Goal: Task Accomplishment & Management: Use online tool/utility

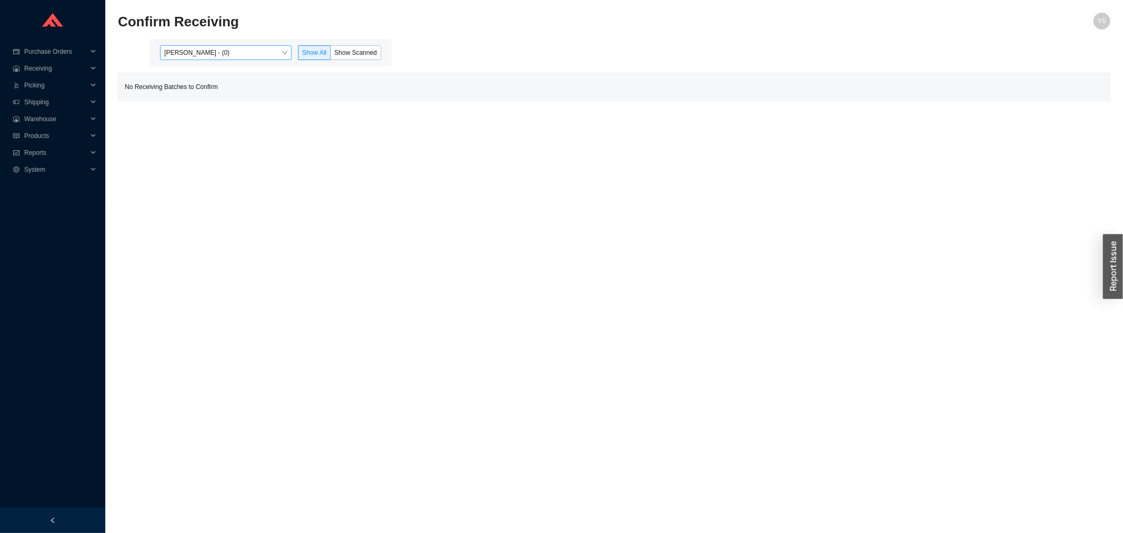
click at [204, 53] on span "[PERSON_NAME] - (0)" at bounding box center [225, 53] width 123 height 14
click at [206, 90] on div "Angel Negron - (6)" at bounding box center [226, 86] width 123 height 9
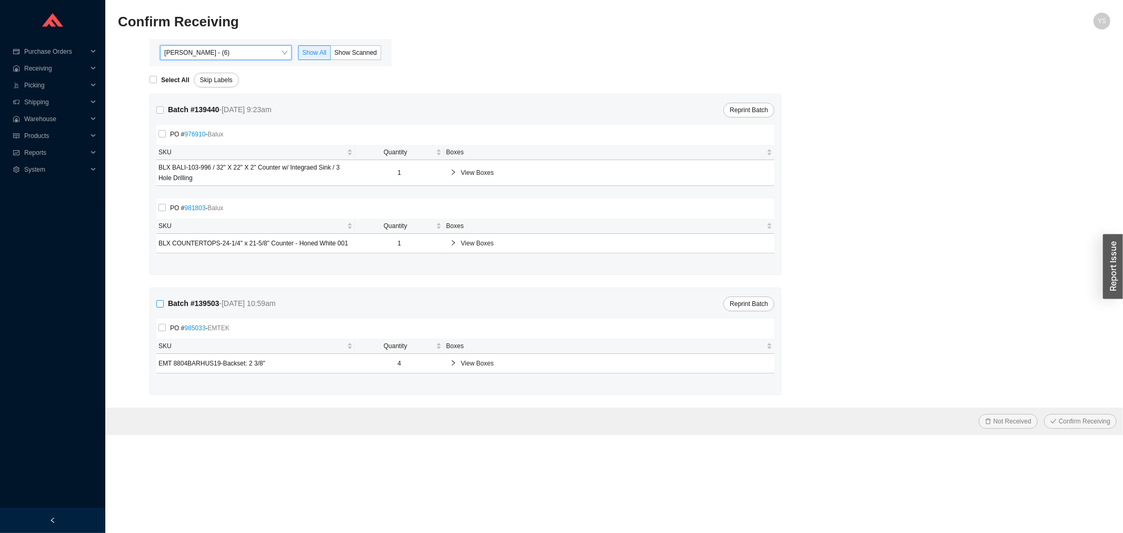
click at [159, 307] on input "Batch # 139503 - 8/20/25 10:59am" at bounding box center [159, 303] width 7 height 7
checkbox input "true"
click at [1017, 427] on span "Not Received" at bounding box center [1013, 421] width 38 height 11
click at [1022, 399] on div "Are you sure you want to discard 4 label s ? No Yes" at bounding box center [967, 383] width 139 height 41
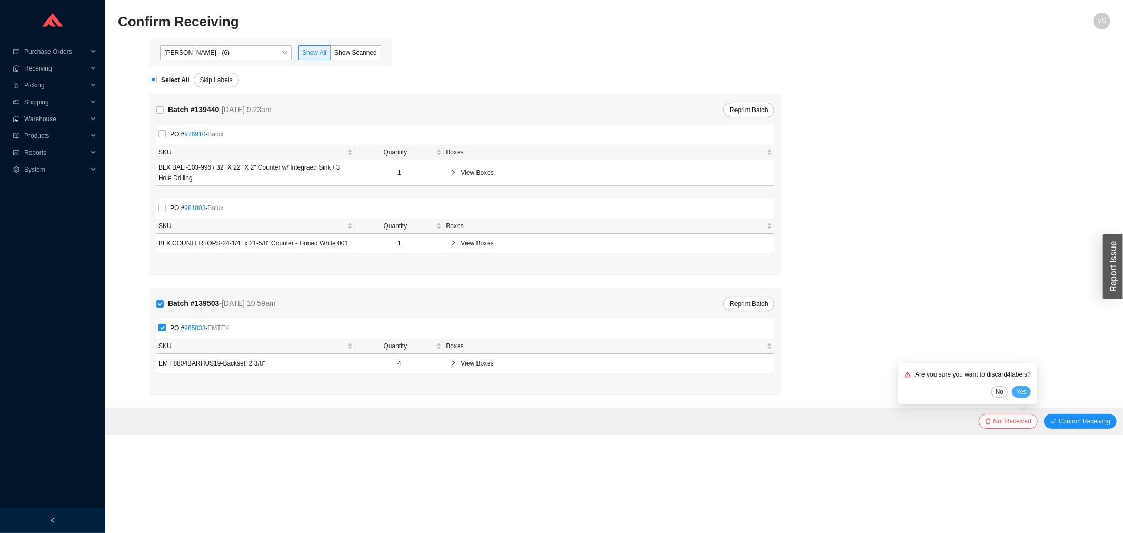
click at [1020, 394] on span "Yes" at bounding box center [1021, 392] width 11 height 11
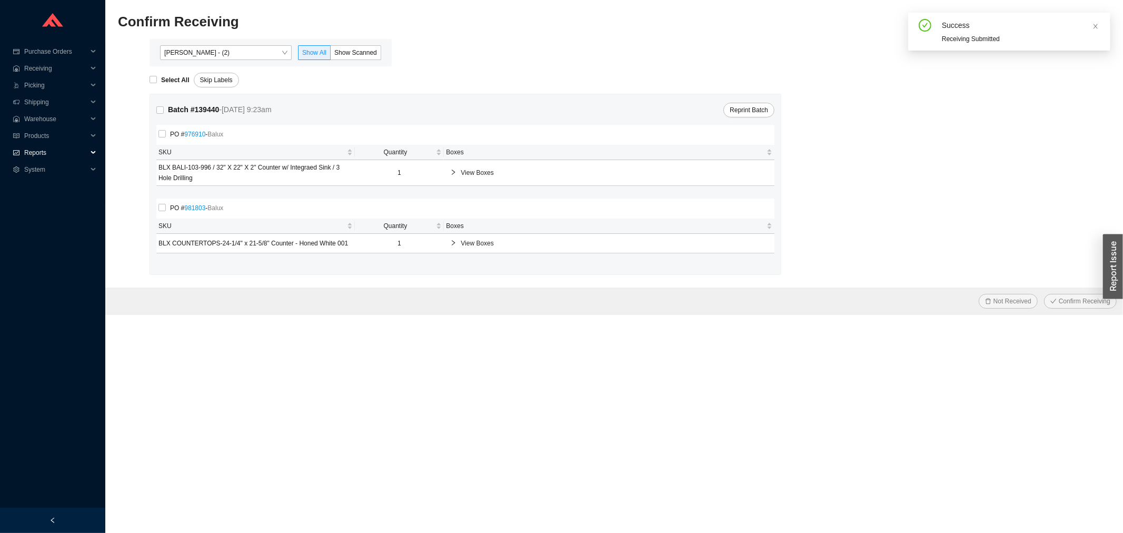
click at [37, 150] on span "Reports" at bounding box center [55, 152] width 63 height 17
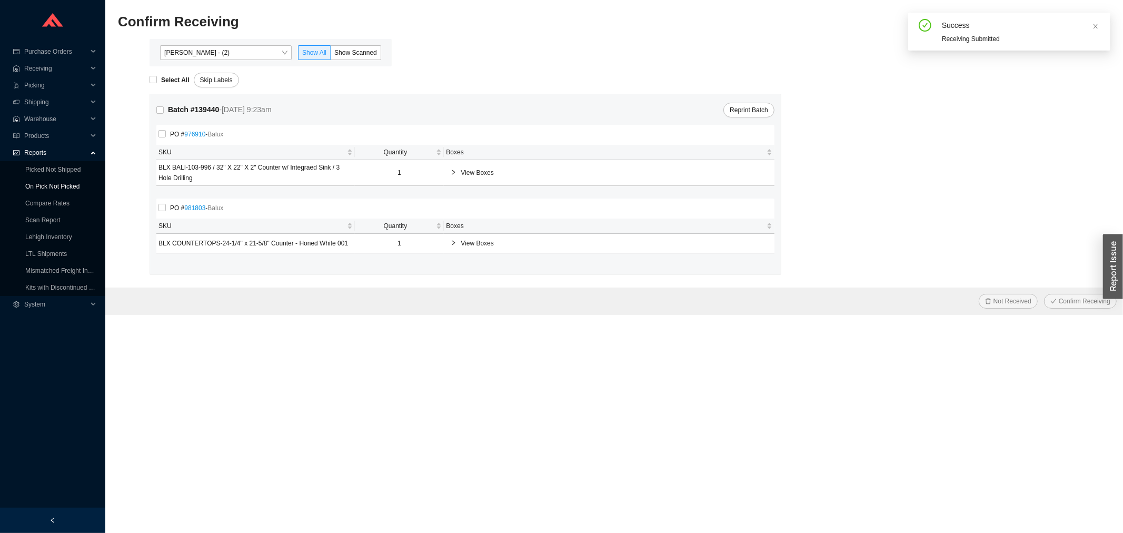
click at [53, 184] on link "On Pick Not Picked" at bounding box center [52, 186] width 54 height 7
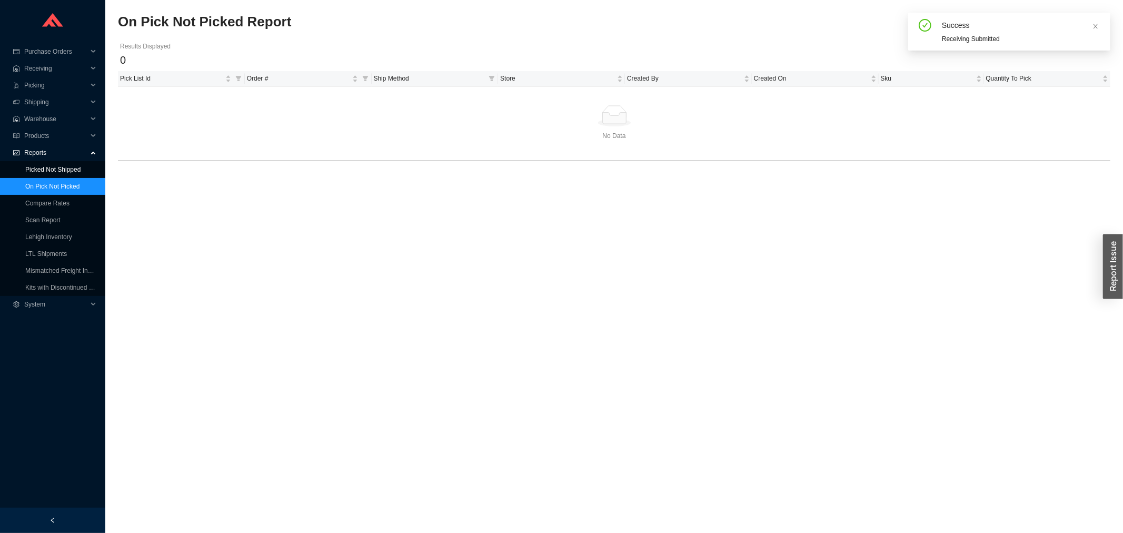
click at [50, 171] on link "Picked Not Shipped" at bounding box center [52, 169] width 55 height 7
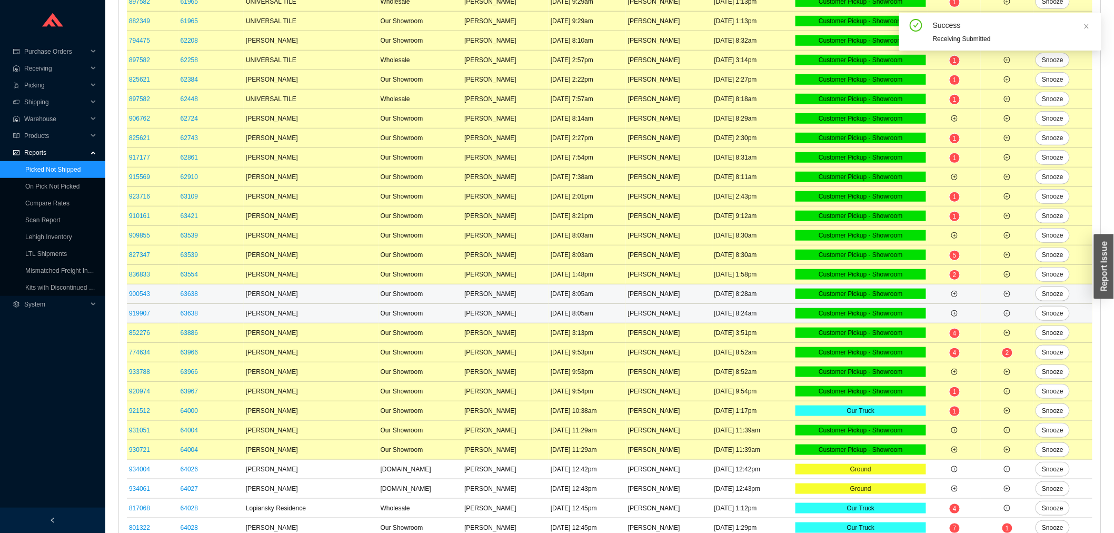
scroll to position [275, 0]
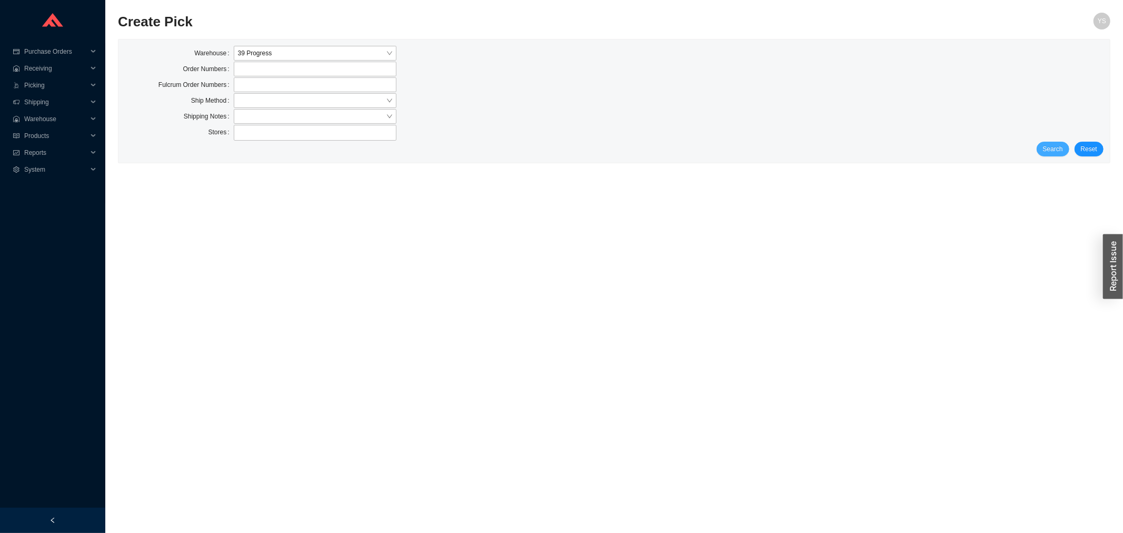
click at [1040, 151] on button "Search" at bounding box center [1053, 149] width 33 height 15
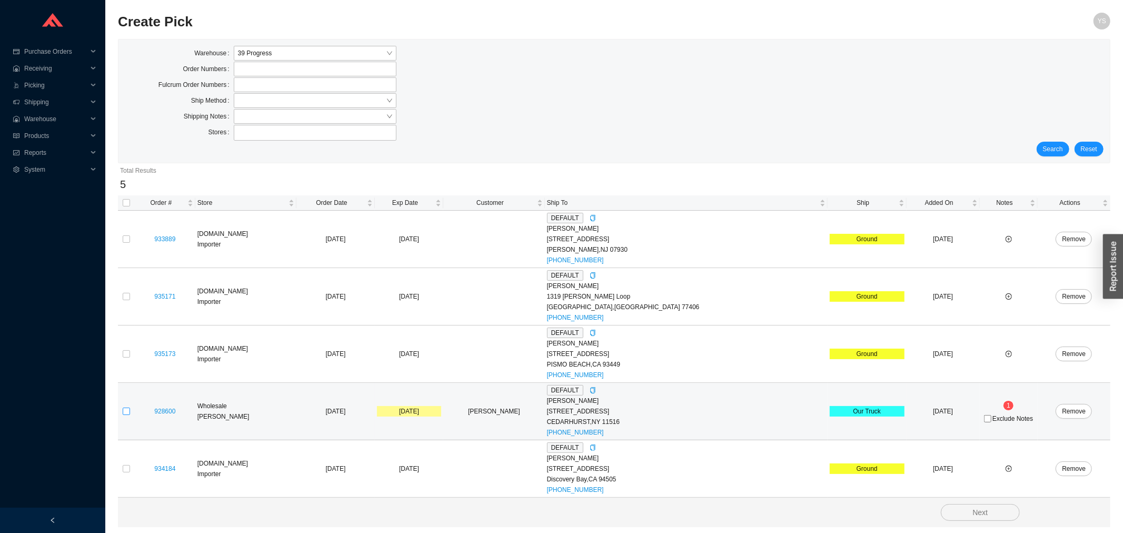
click at [127, 413] on input "checkbox" at bounding box center [126, 411] width 7 height 7
checkbox input "true"
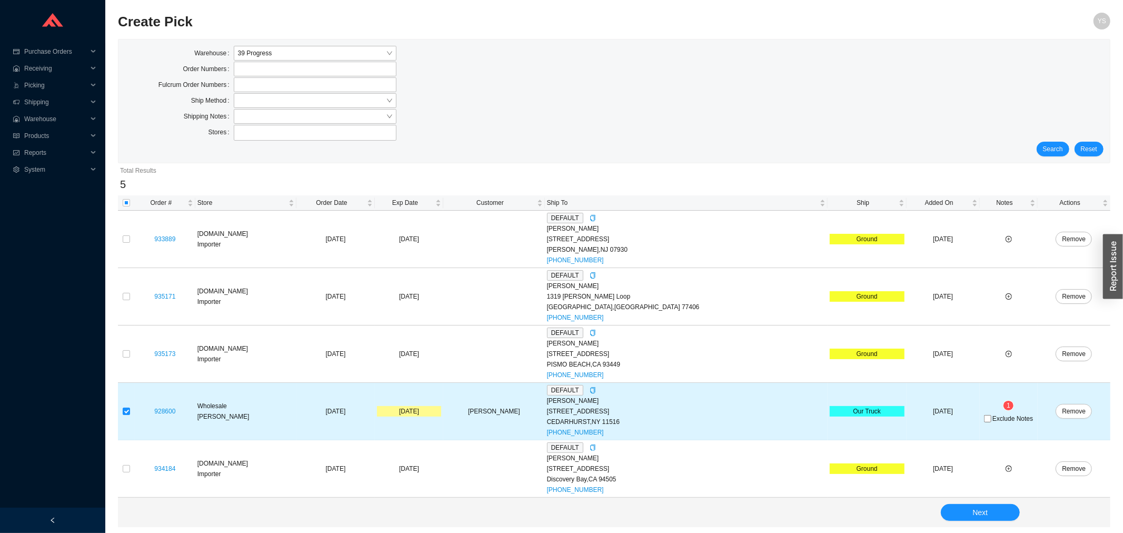
click at [993, 421] on span "Exclude Notes" at bounding box center [1013, 418] width 41 height 6
click at [984, 421] on input "Exclude Notes" at bounding box center [987, 418] width 7 height 7
checkbox input "true"
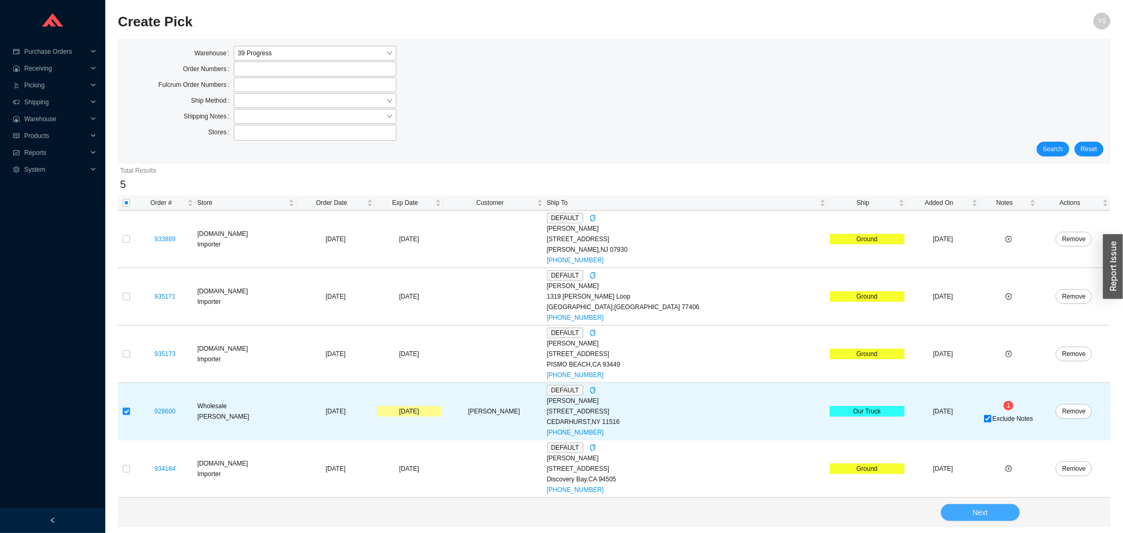
click at [964, 518] on button "Next" at bounding box center [980, 512] width 79 height 17
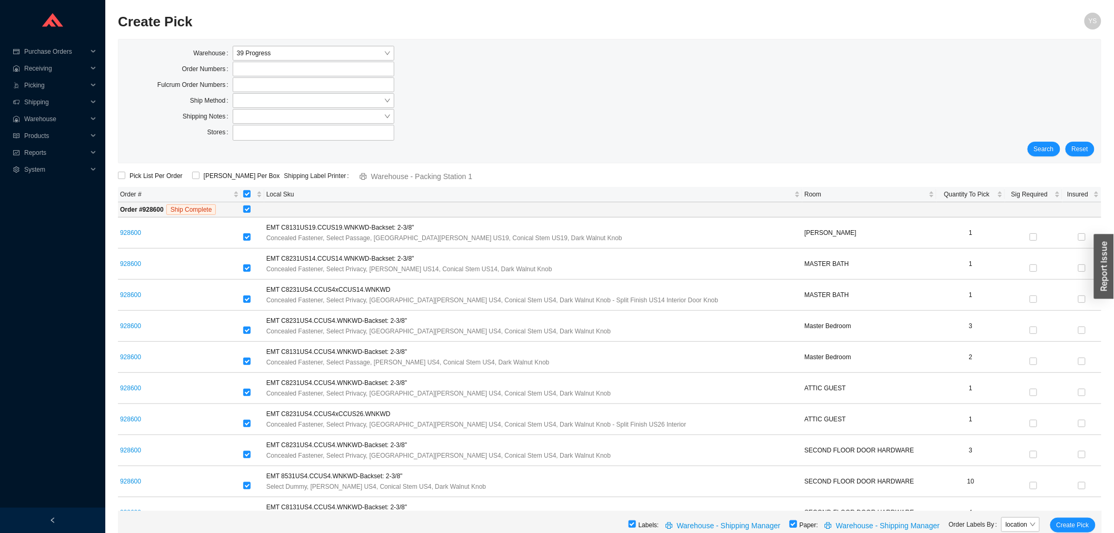
click at [797, 523] on input "checkbox" at bounding box center [793, 523] width 7 height 7
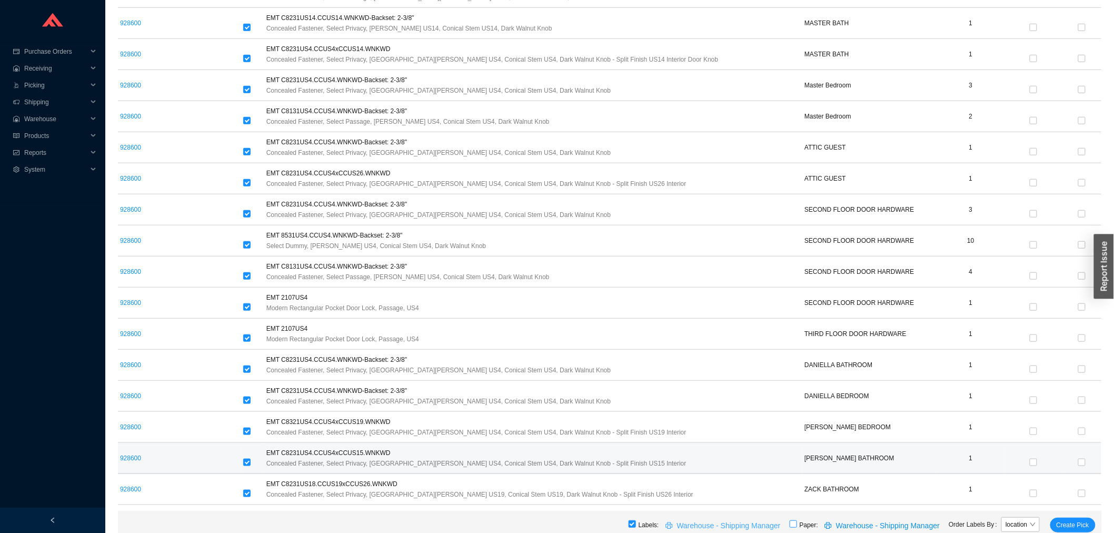
scroll to position [242, 0]
click at [797, 524] on input "checkbox" at bounding box center [793, 523] width 7 height 7
checkbox input "true"
click at [1081, 524] on span "Create Pick" at bounding box center [1073, 525] width 33 height 11
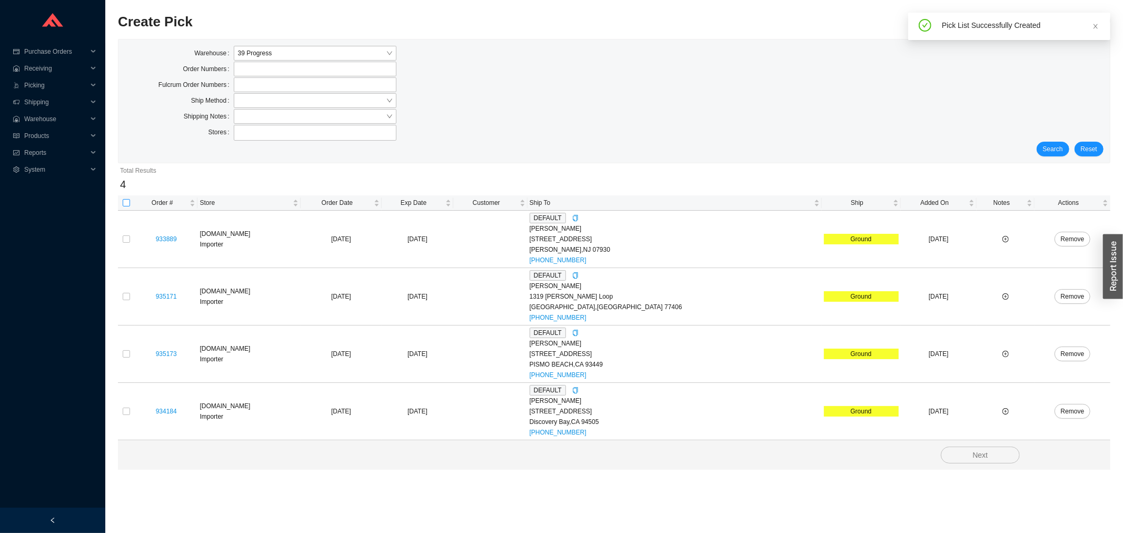
click at [123, 204] on input "checkbox" at bounding box center [126, 202] width 7 height 7
checkbox input "true"
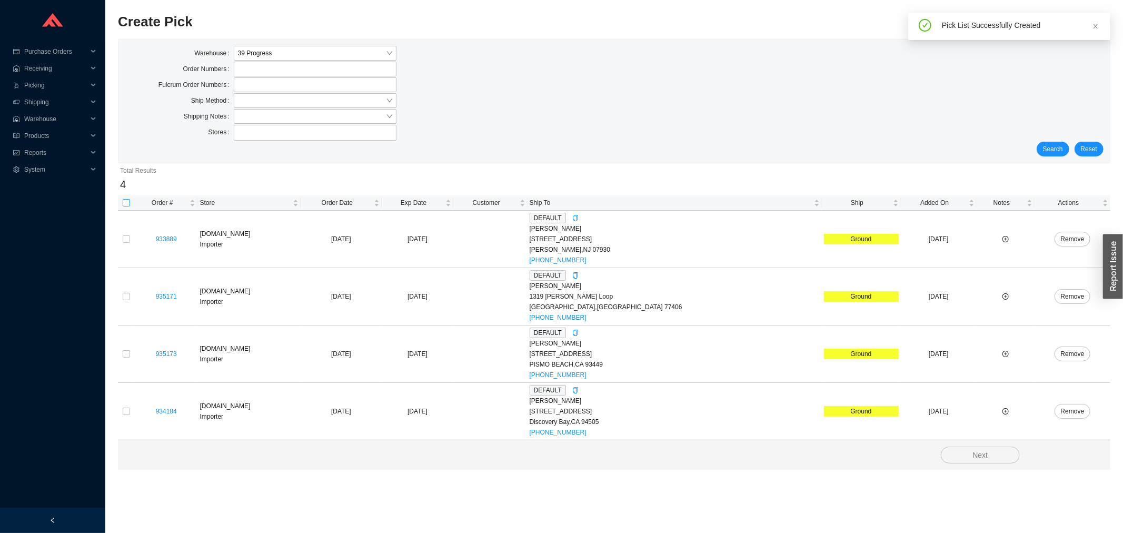
checkbox input "true"
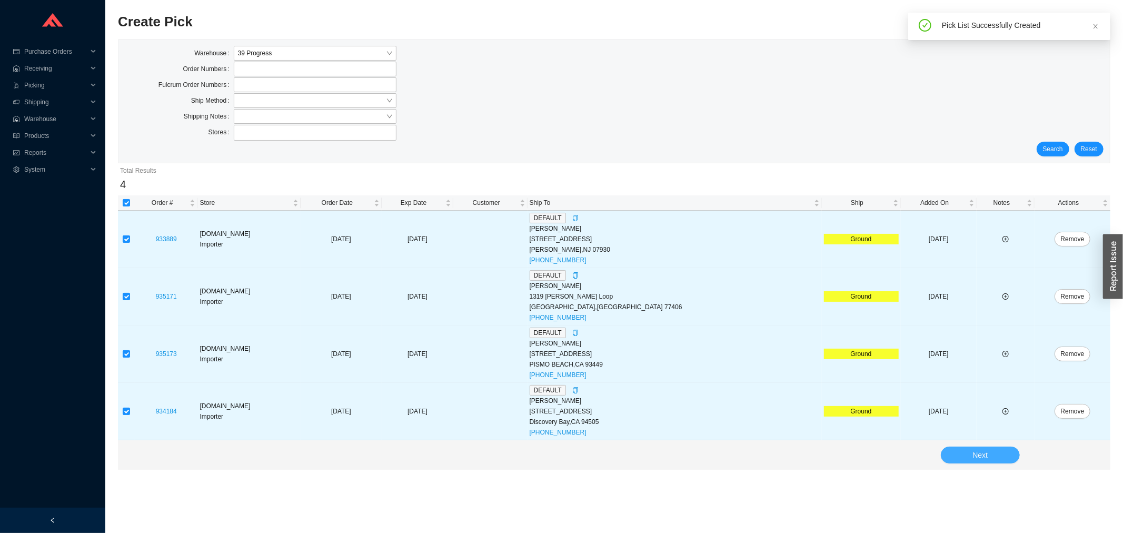
click at [985, 452] on span "Next" at bounding box center [980, 455] width 15 height 12
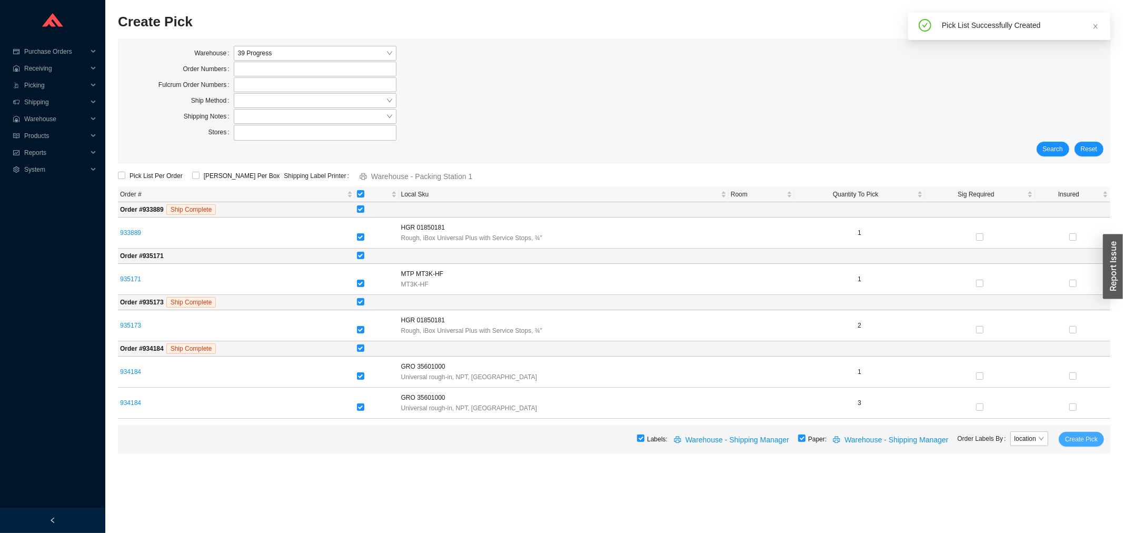
click at [1076, 436] on span "Create Pick" at bounding box center [1081, 439] width 33 height 11
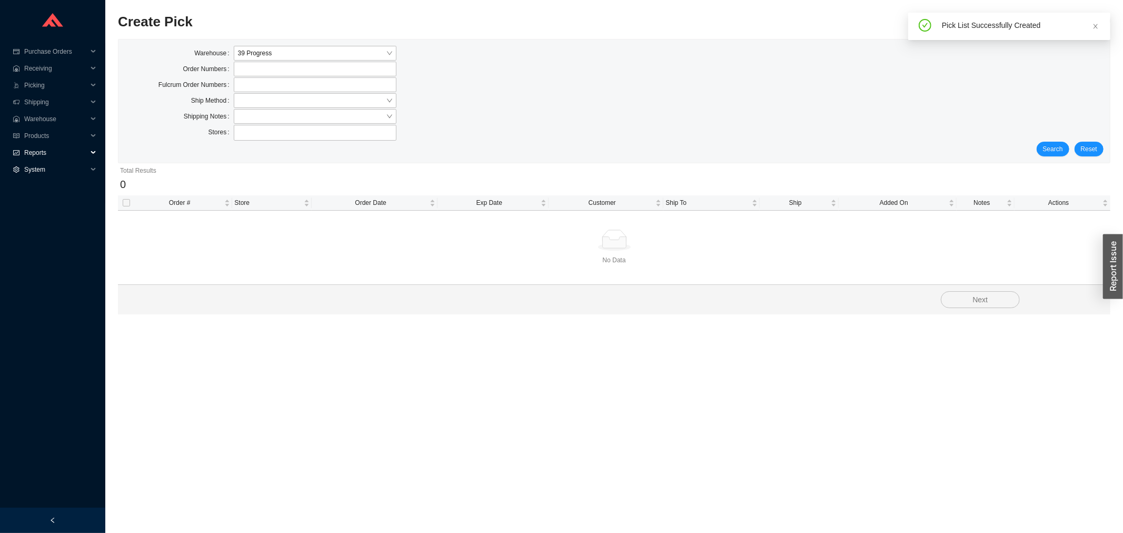
drag, startPoint x: 43, startPoint y: 151, endPoint x: 37, endPoint y: 189, distance: 37.8
click at [42, 154] on span "Reports" at bounding box center [55, 152] width 63 height 17
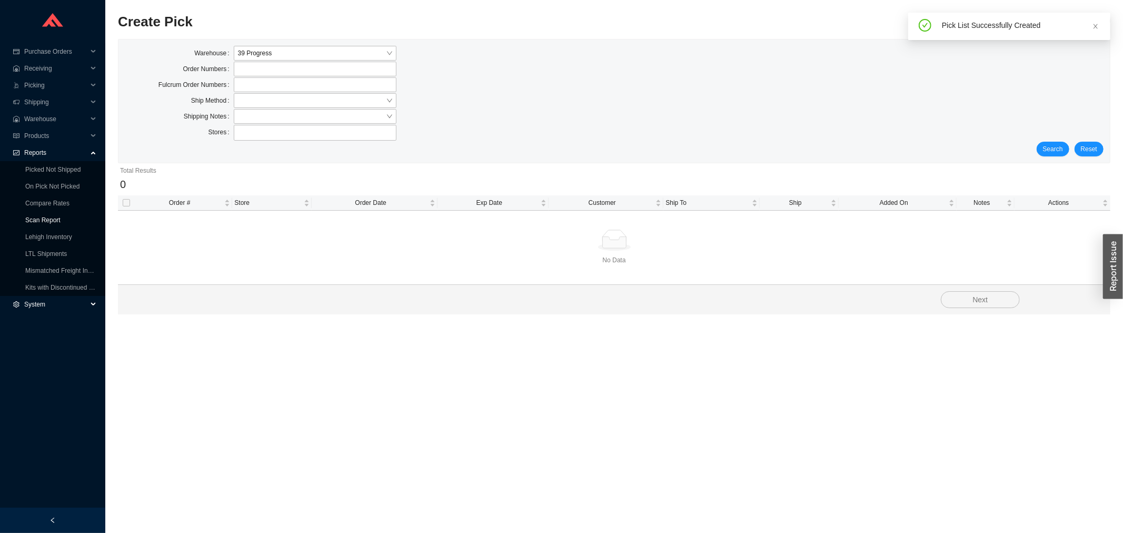
click at [39, 216] on link "Scan Report" at bounding box center [42, 219] width 35 height 7
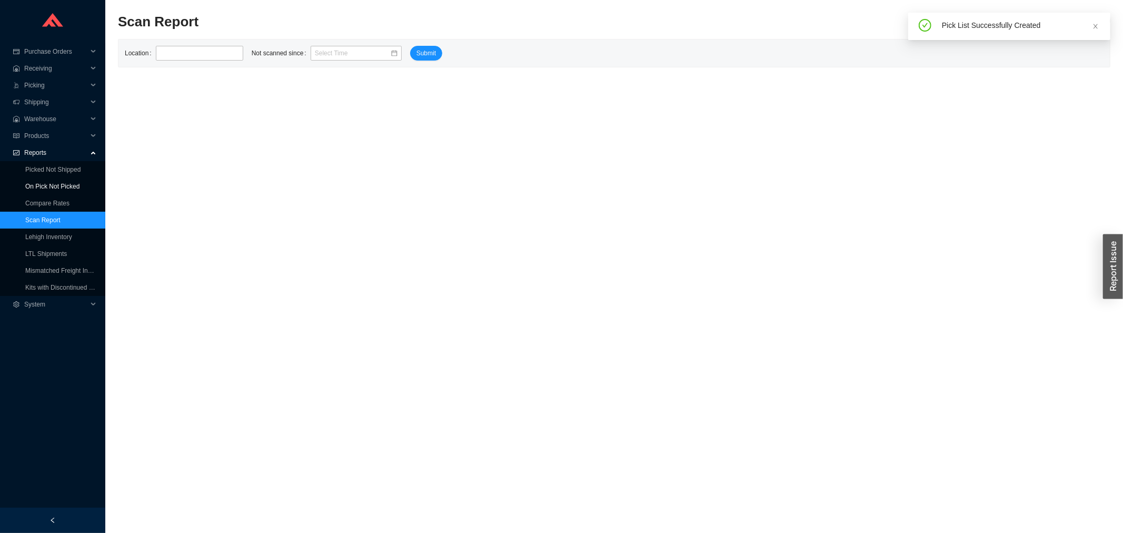
click at [35, 187] on link "On Pick Not Picked" at bounding box center [52, 186] width 54 height 7
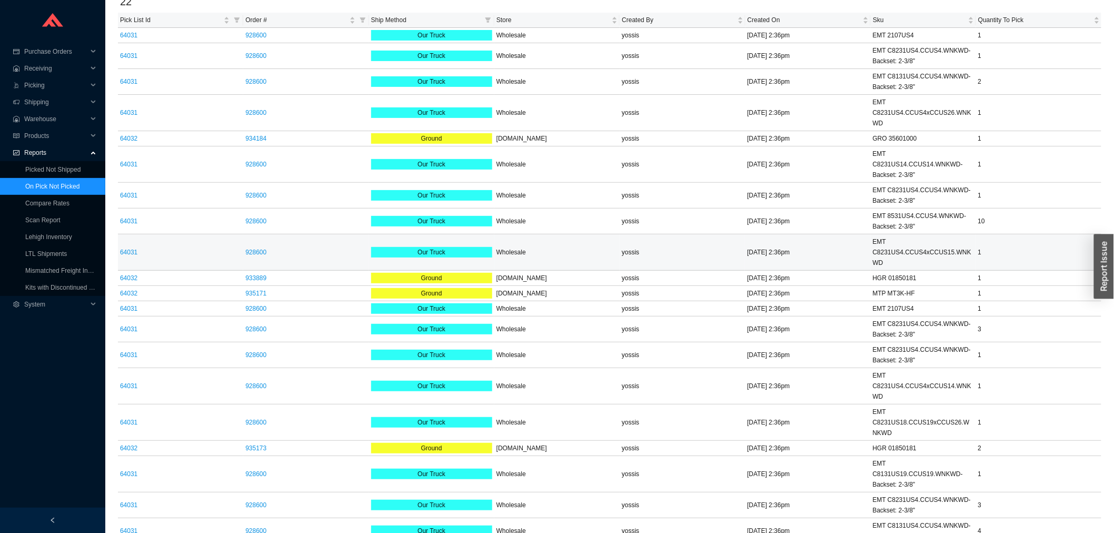
scroll to position [59, 0]
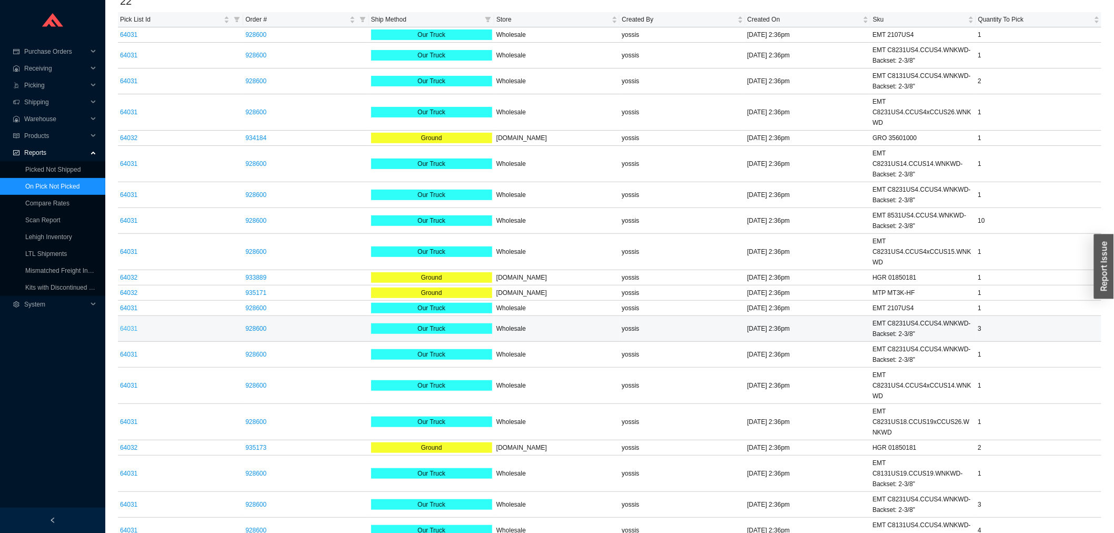
click at [128, 325] on link "64031" at bounding box center [128, 328] width 17 height 7
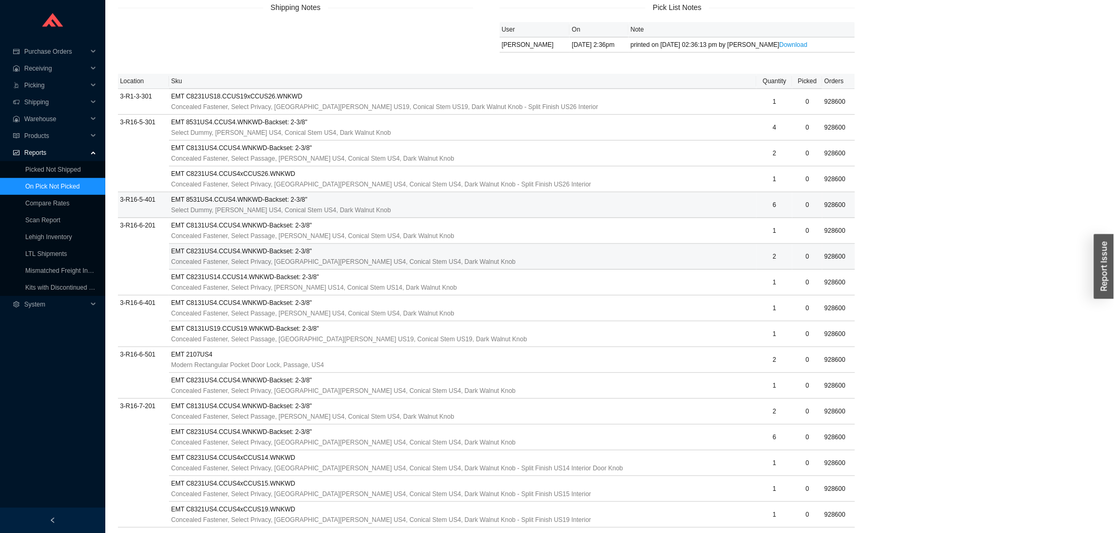
scroll to position [171, 0]
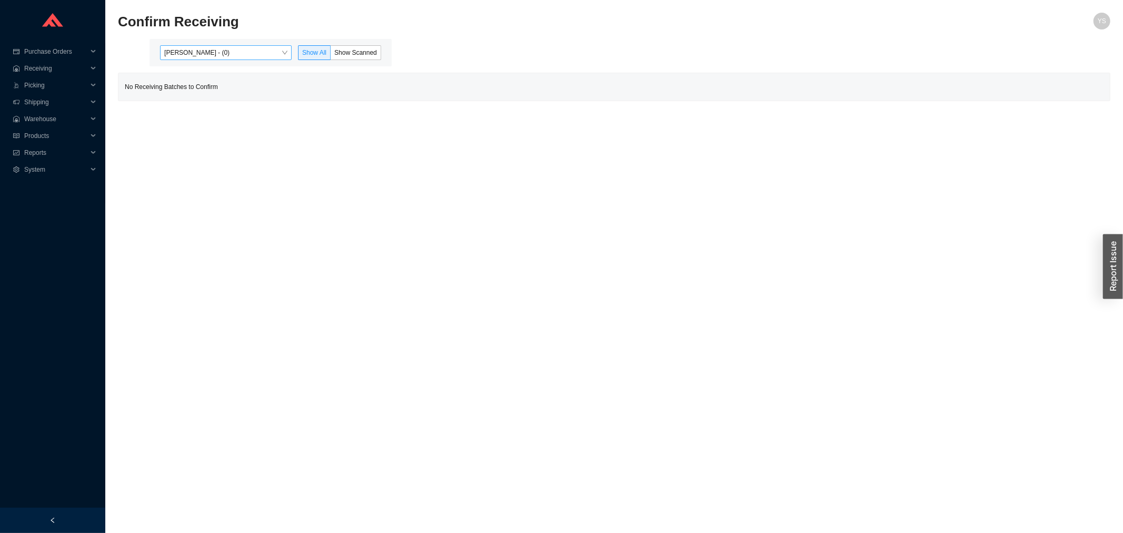
click at [216, 49] on span "Yossi Siff - (0)" at bounding box center [225, 53] width 123 height 14
click at [224, 91] on div "Angel Negron - (2)" at bounding box center [227, 86] width 132 height 15
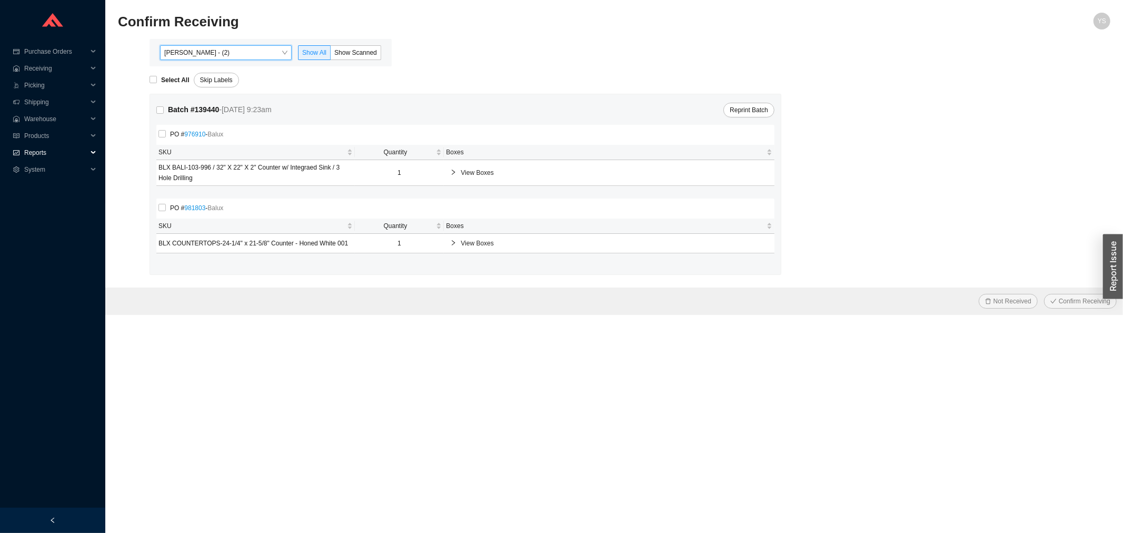
click at [61, 150] on span "Reports" at bounding box center [55, 152] width 63 height 17
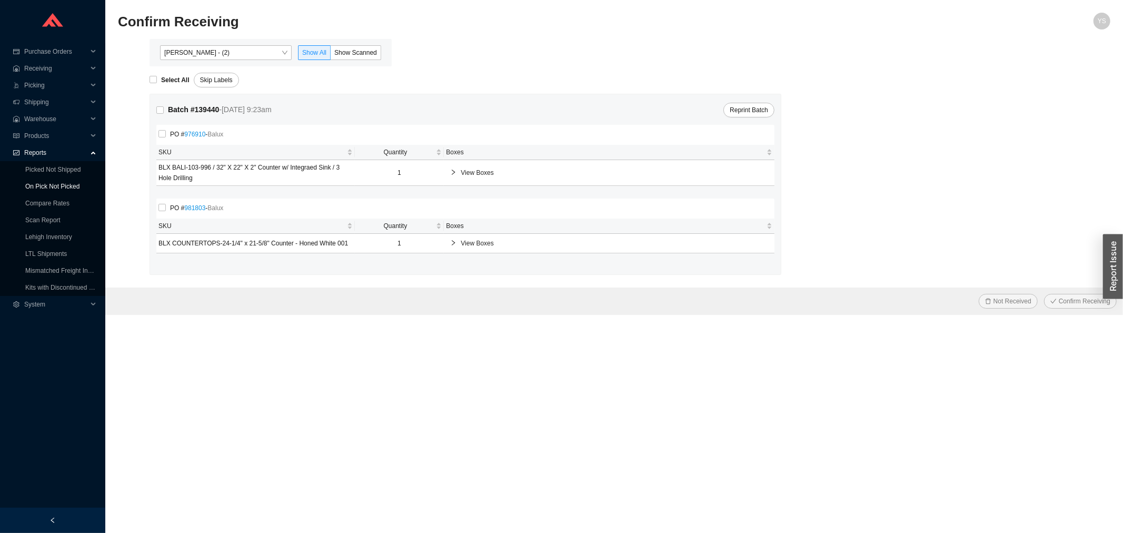
click at [61, 190] on link "On Pick Not Picked" at bounding box center [52, 186] width 54 height 7
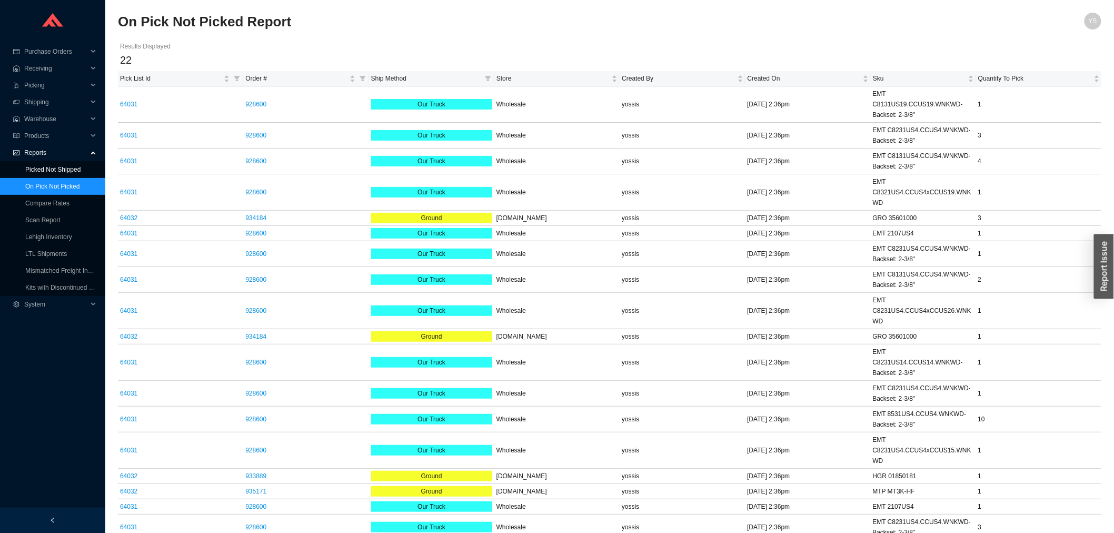
click at [56, 166] on link "Picked Not Shipped" at bounding box center [52, 169] width 55 height 7
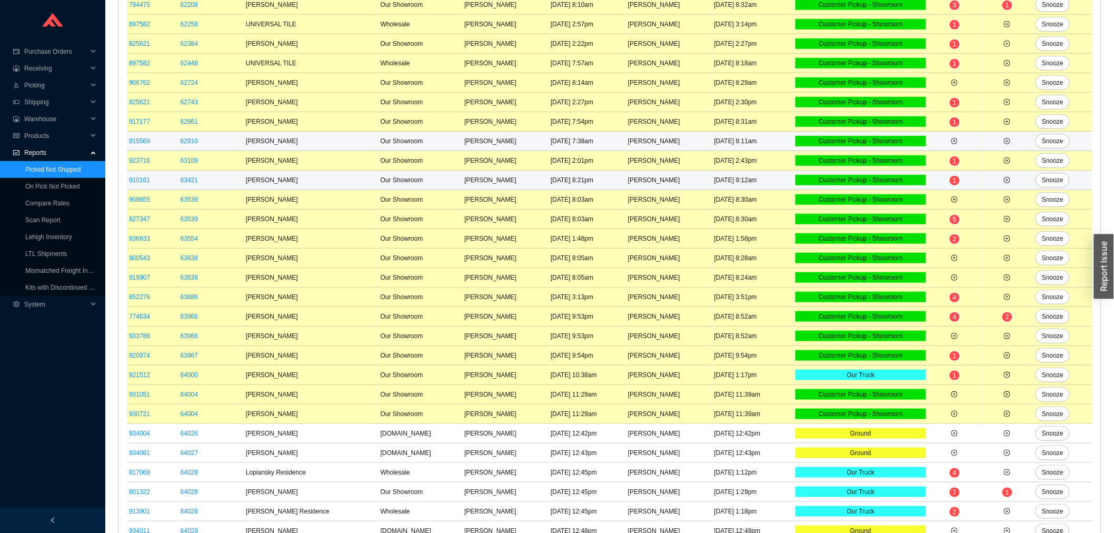
scroll to position [275, 0]
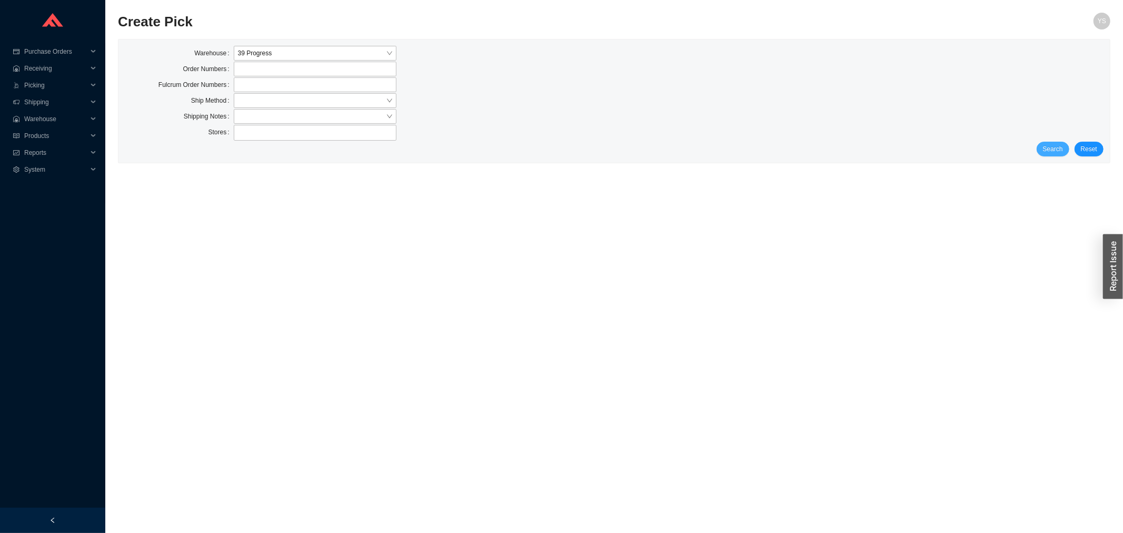
click at [1051, 150] on span "Search" at bounding box center [1053, 149] width 20 height 11
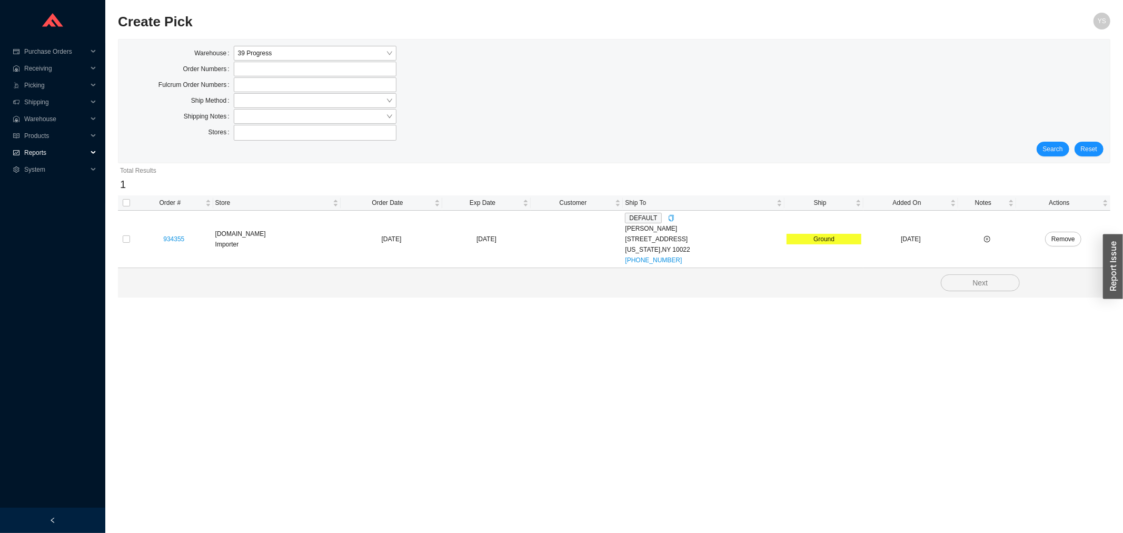
click at [33, 153] on span "Reports" at bounding box center [55, 152] width 63 height 17
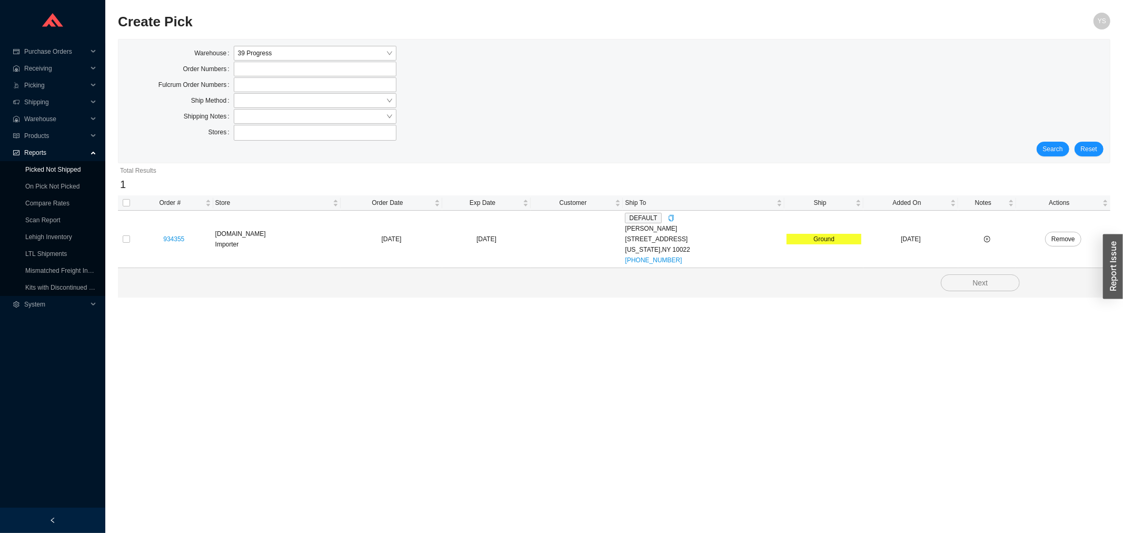
click at [51, 170] on link "Picked Not Shipped" at bounding box center [52, 169] width 55 height 7
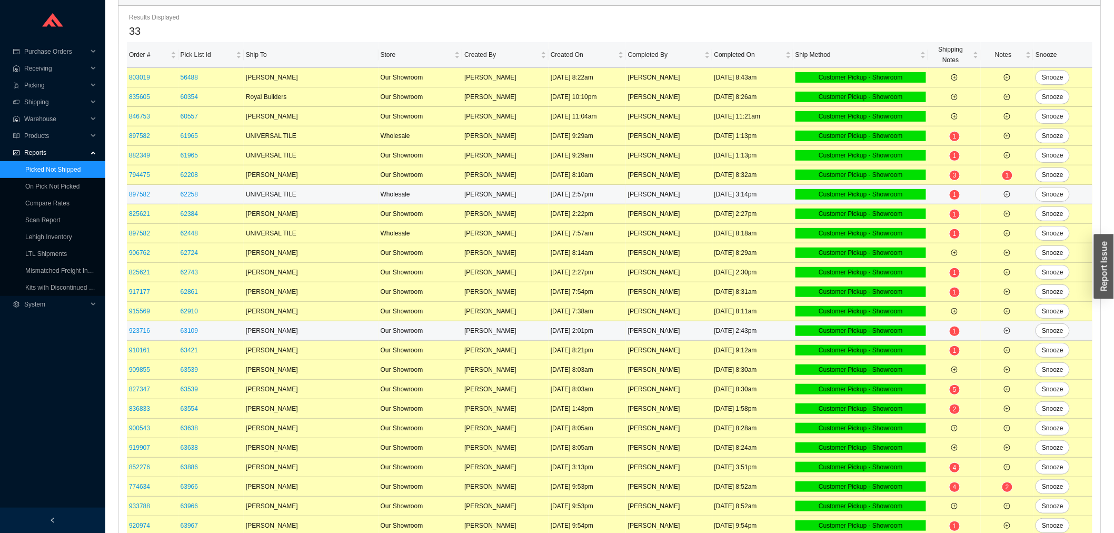
scroll to position [275, 0]
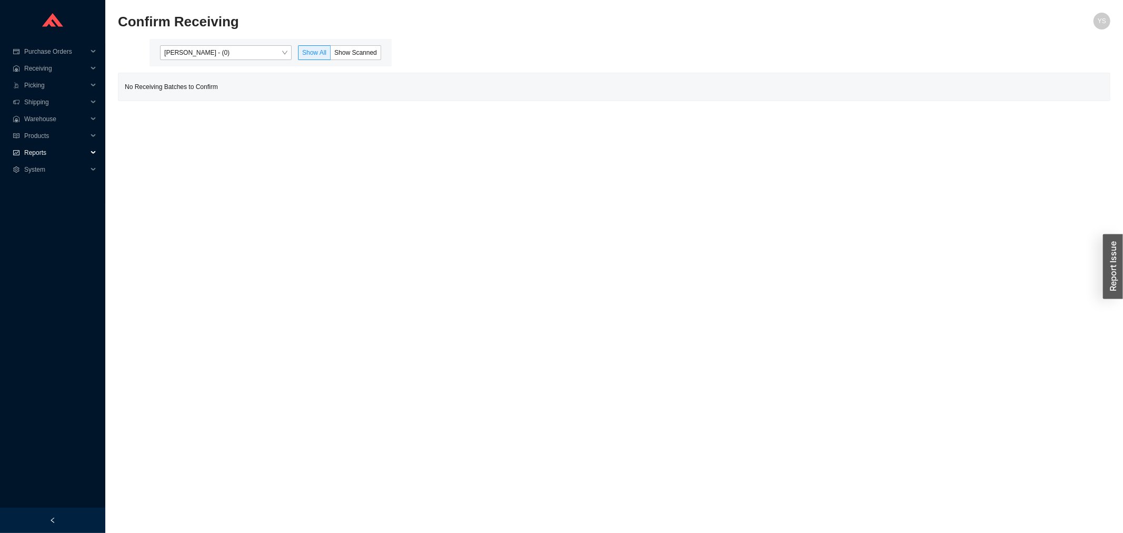
click at [58, 152] on span "Reports" at bounding box center [55, 152] width 63 height 17
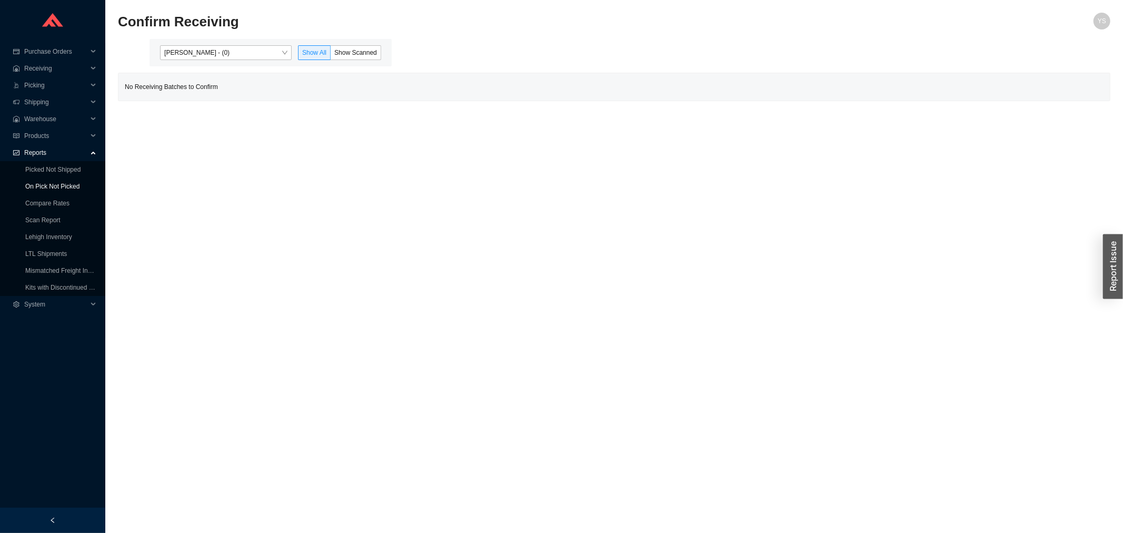
click at [50, 183] on link "On Pick Not Picked" at bounding box center [52, 186] width 54 height 7
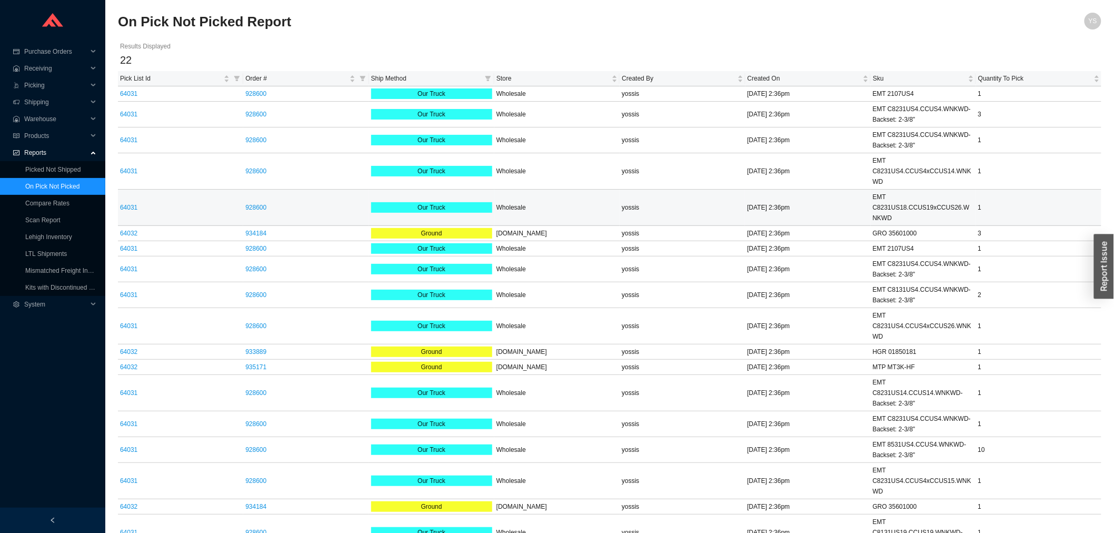
scroll to position [59, 0]
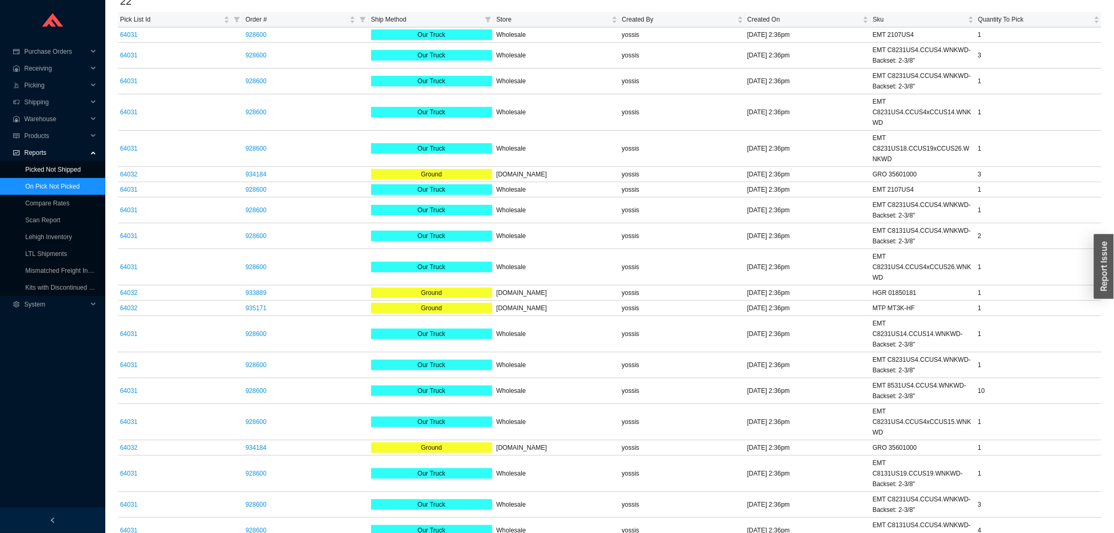
click at [81, 169] on link "Picked Not Shipped" at bounding box center [52, 169] width 55 height 7
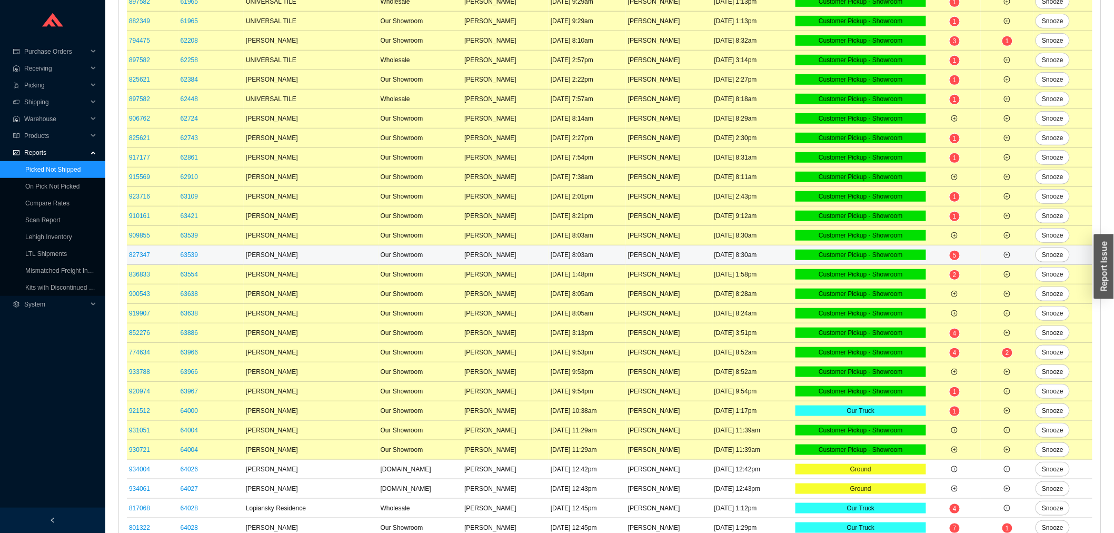
scroll to position [275, 0]
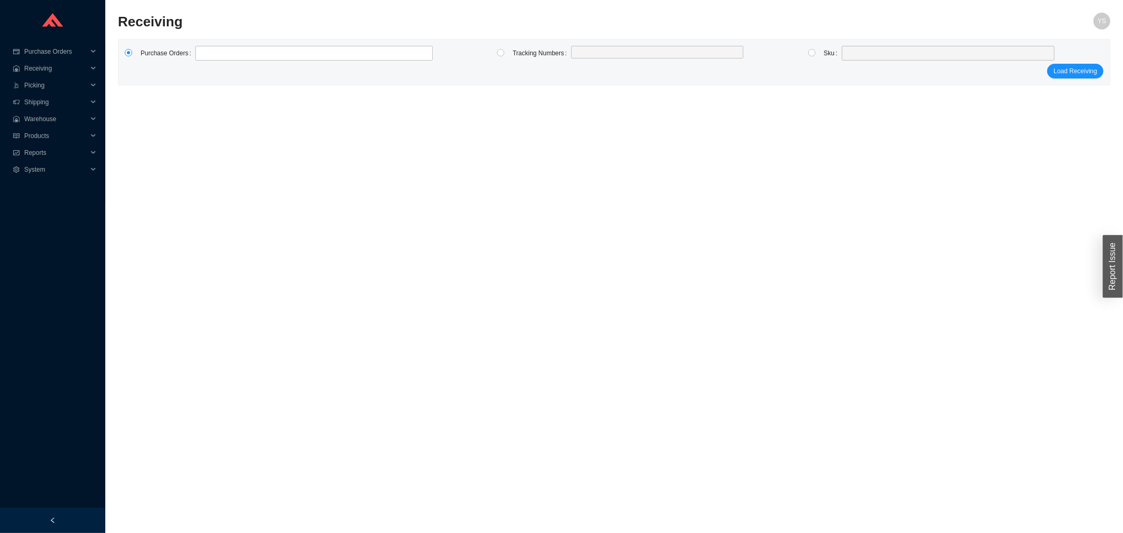
click at [817, 54] on label at bounding box center [816, 53] width 16 height 15
click at [816, 54] on input "radio" at bounding box center [811, 52] width 7 height 7
radio input "true"
click at [844, 53] on div at bounding box center [948, 53] width 213 height 15
type input "k28529"
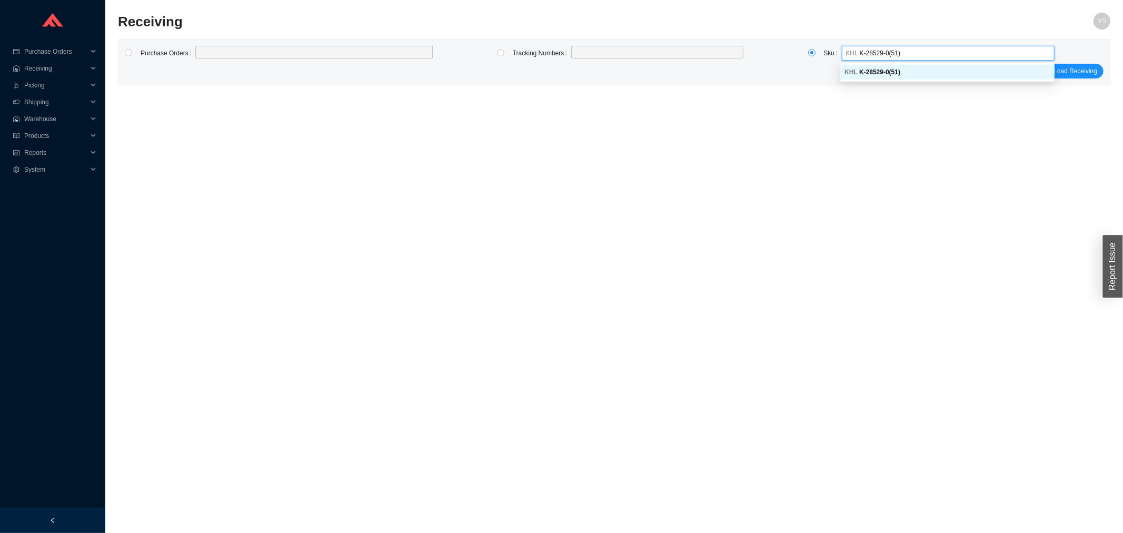
click at [927, 67] on div "KHL K-28529-0 ( 51 )" at bounding box center [948, 71] width 206 height 9
click at [1065, 71] on span "Load Receiving" at bounding box center [1076, 71] width 44 height 11
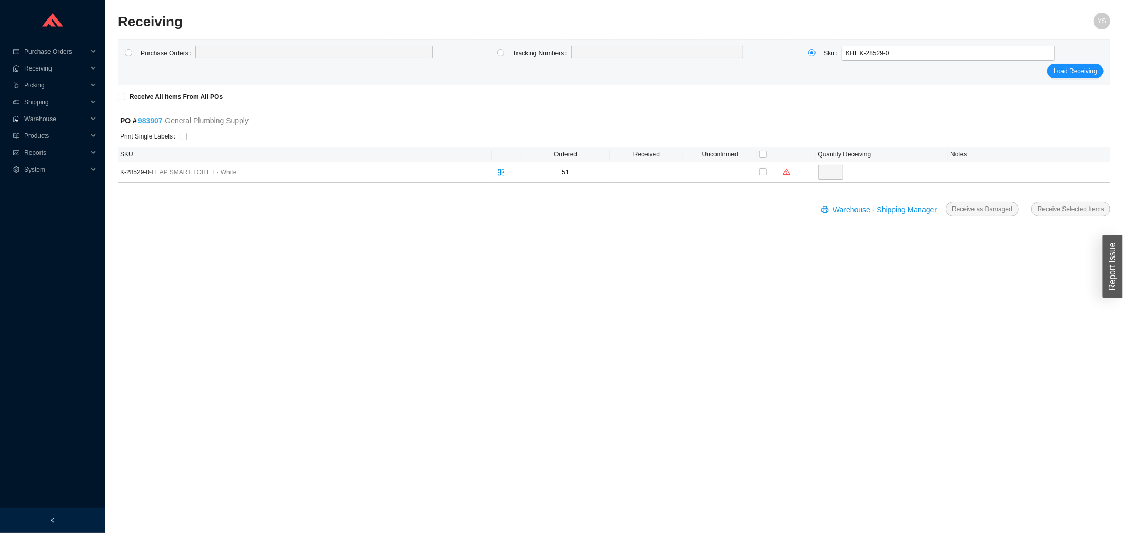
click at [159, 123] on link "983907" at bounding box center [150, 120] width 25 height 8
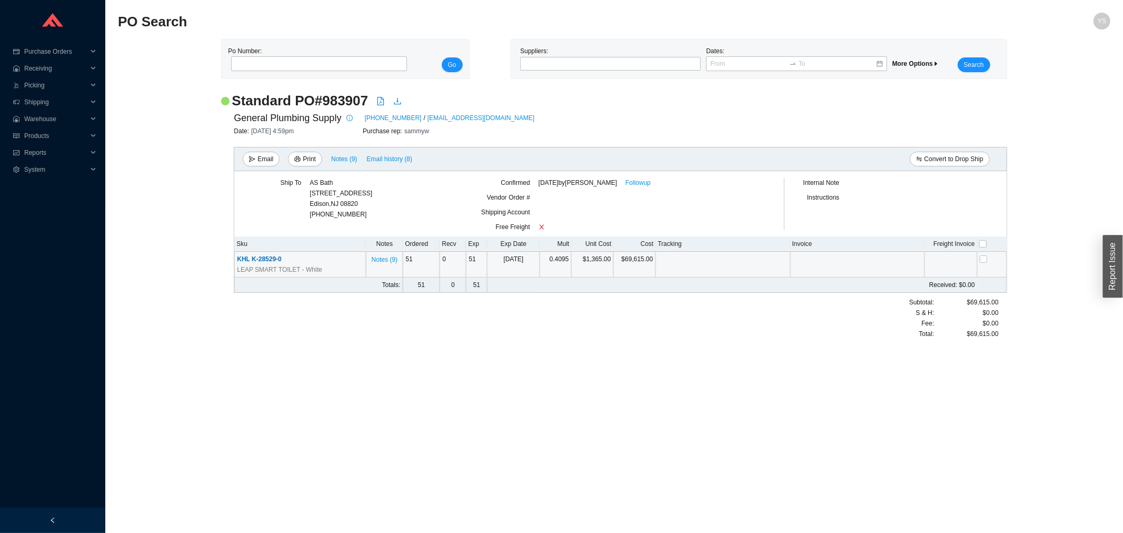
click at [255, 257] on span "KHL K-28529-0" at bounding box center [259, 258] width 44 height 7
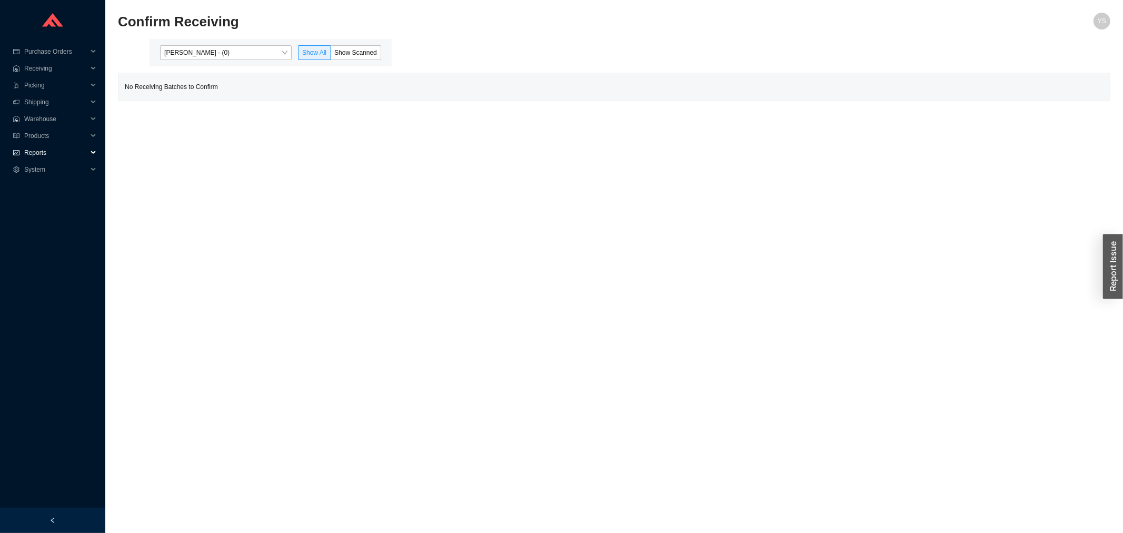
click at [28, 144] on span "Reports" at bounding box center [55, 152] width 63 height 17
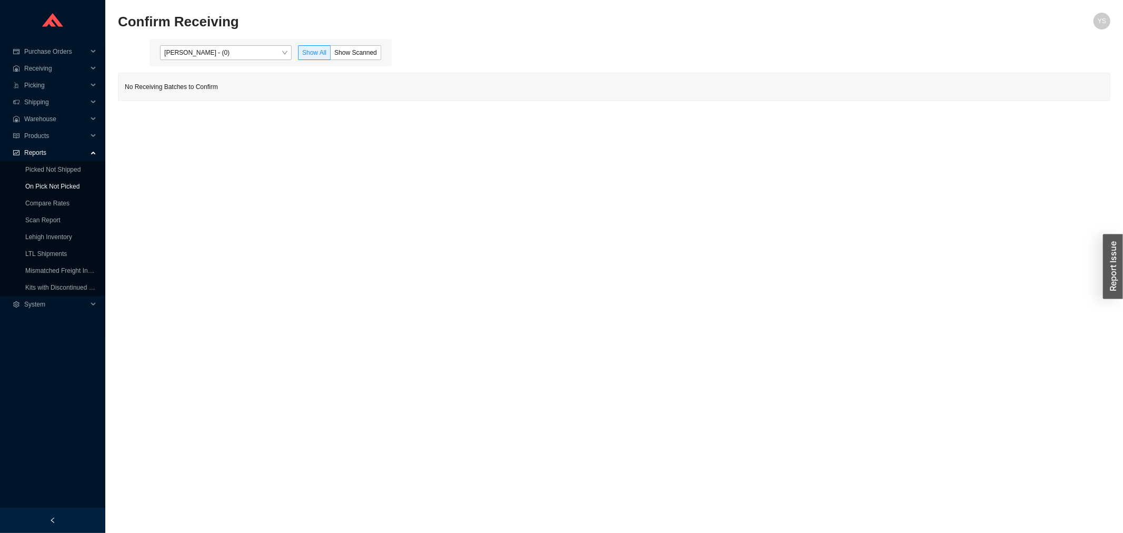
click at [45, 183] on link "On Pick Not Picked" at bounding box center [52, 186] width 54 height 7
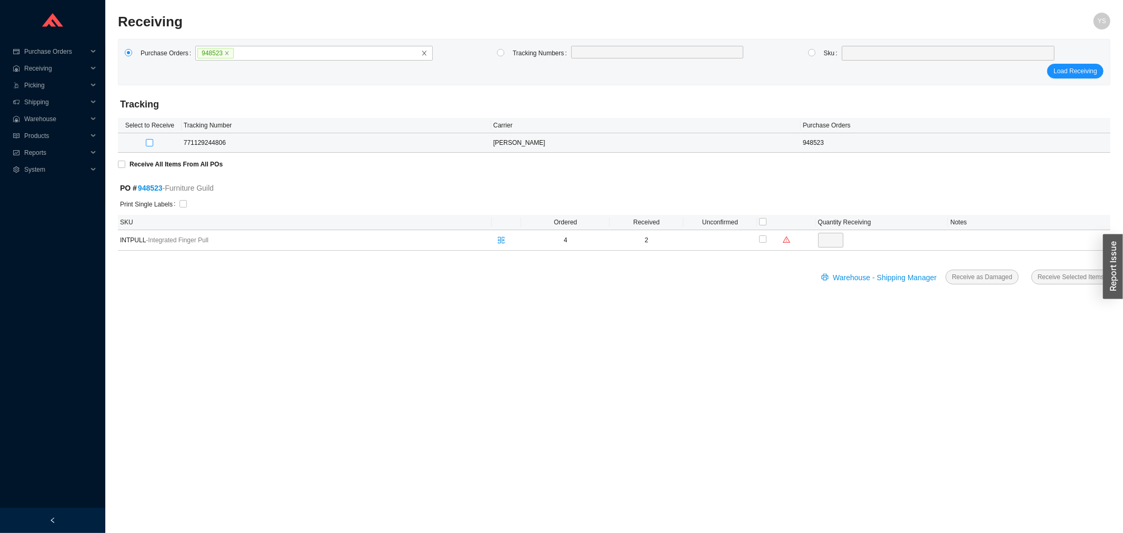
drag, startPoint x: 155, startPoint y: 144, endPoint x: 150, endPoint y: 140, distance: 6.9
click at [154, 143] on div at bounding box center [150, 142] width 60 height 11
click at [150, 140] on input "checkbox" at bounding box center [149, 142] width 7 height 7
checkbox input "true"
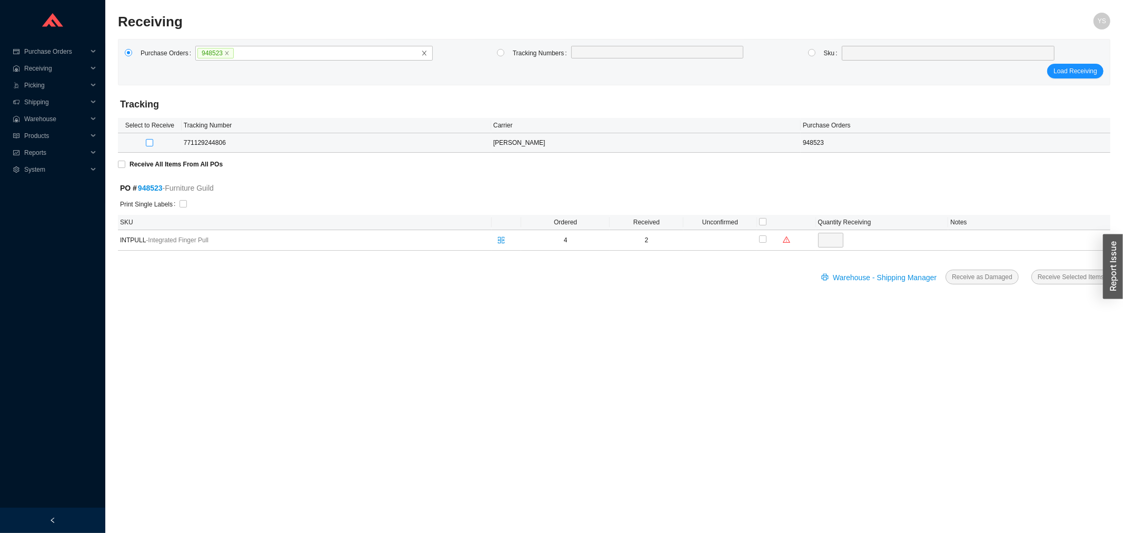
checkbox input "true"
type input "2"
click at [1060, 277] on span "Receive Selected Items" at bounding box center [1071, 282] width 66 height 11
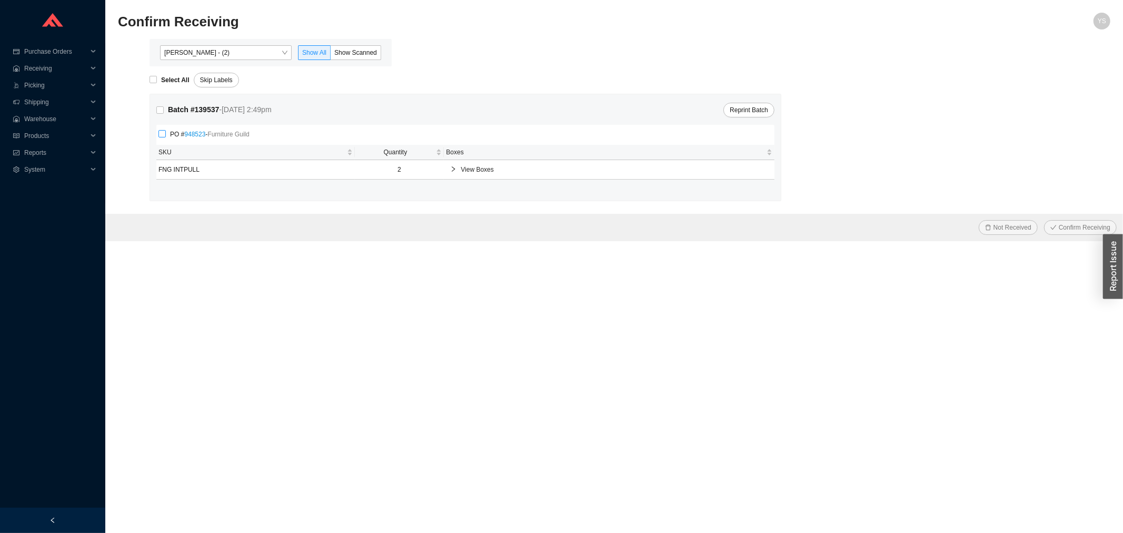
click at [164, 132] on input "PO # 948523 - Furniture Guild" at bounding box center [162, 133] width 7 height 7
checkbox input "true"
click at [1072, 227] on span "Confirm Receiving" at bounding box center [1085, 227] width 52 height 11
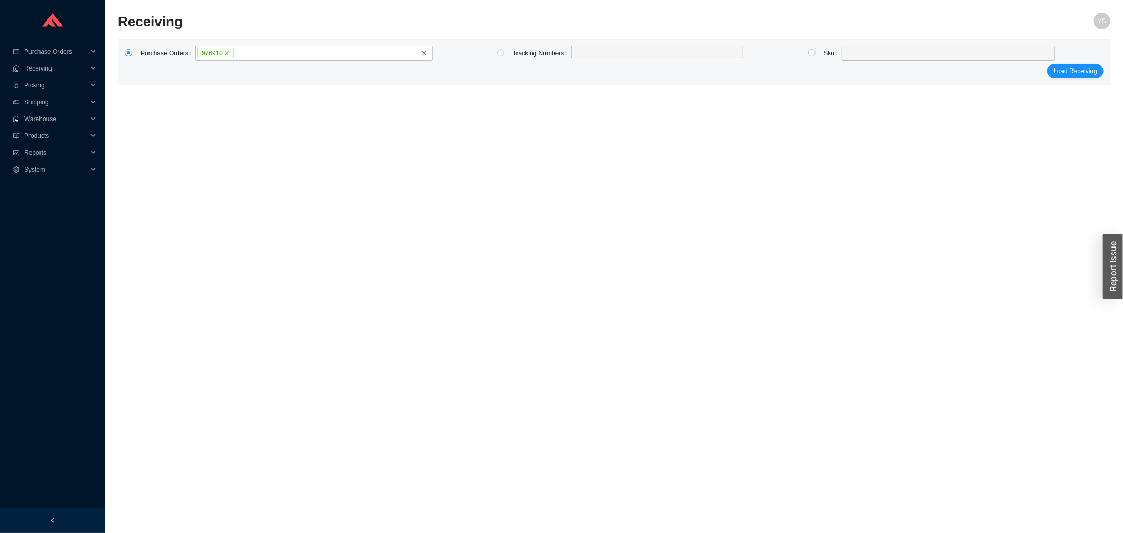
click button "Load Receiving" at bounding box center [1075, 71] width 56 height 15
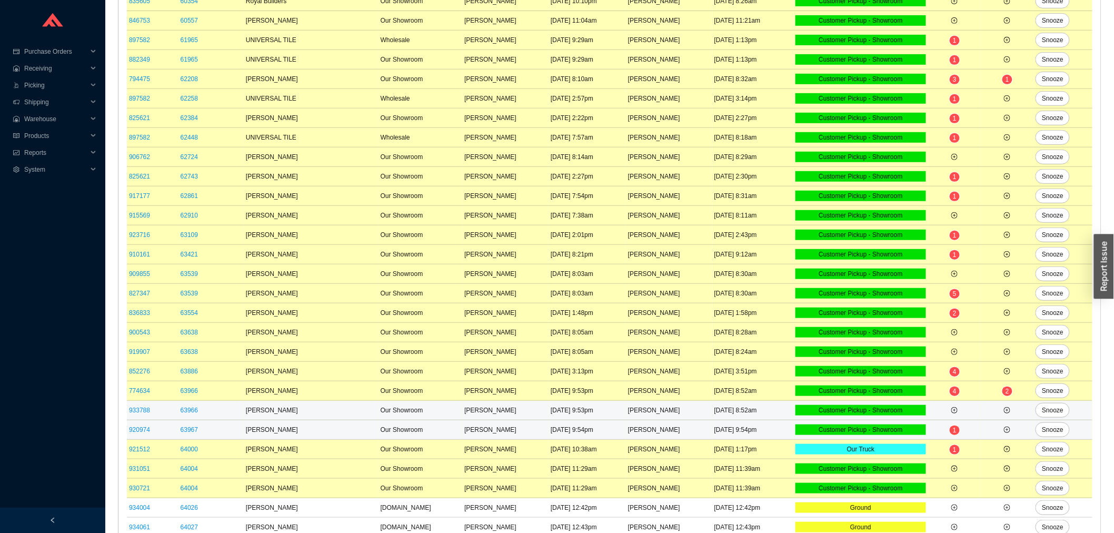
scroll to position [294, 0]
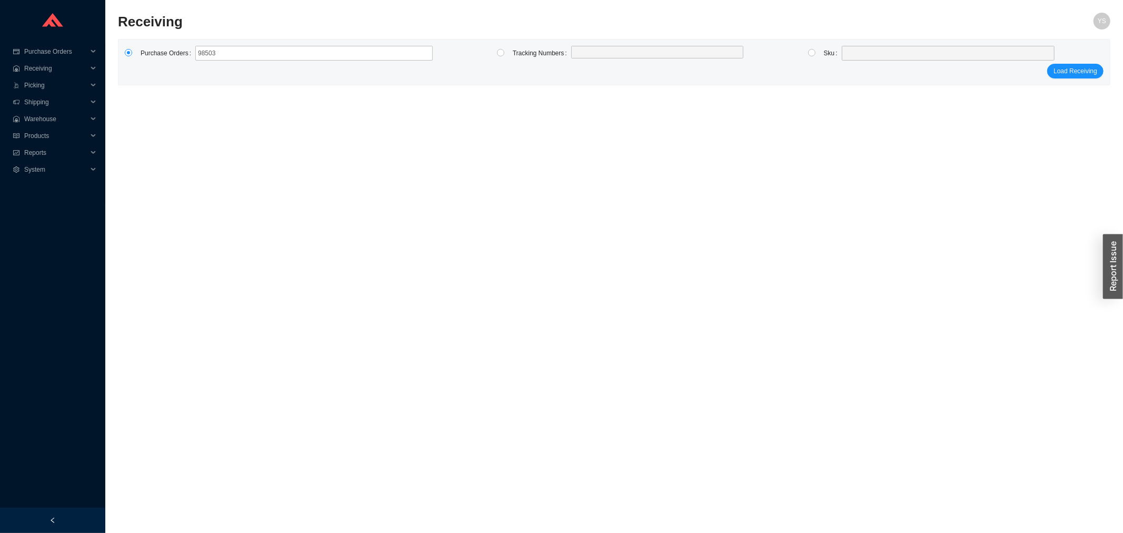
type input "985033"
click button "Load Receiving" at bounding box center [1075, 71] width 56 height 15
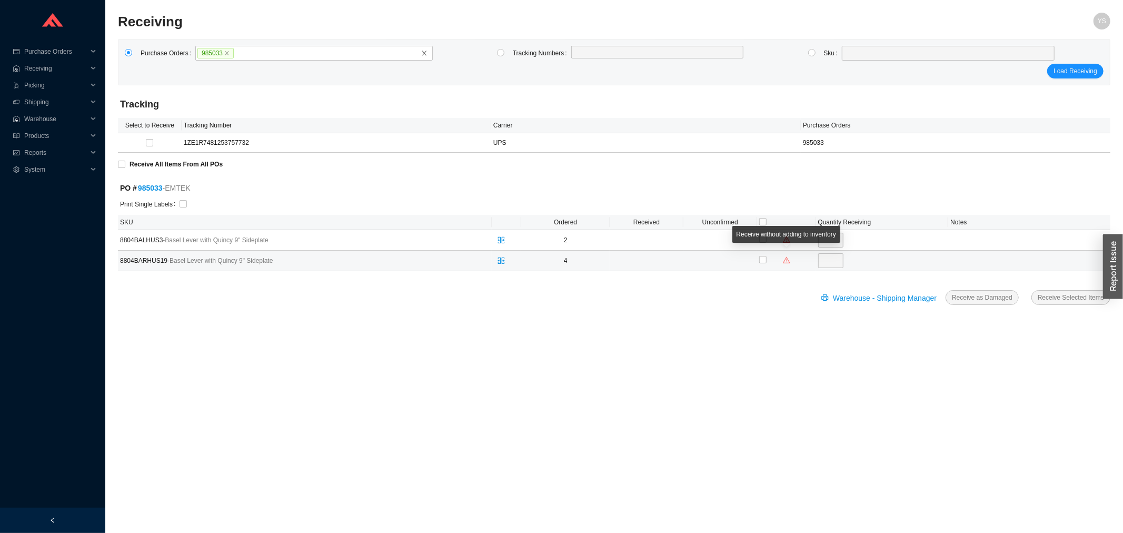
click at [787, 261] on icon "warning" at bounding box center [786, 259] width 7 height 7
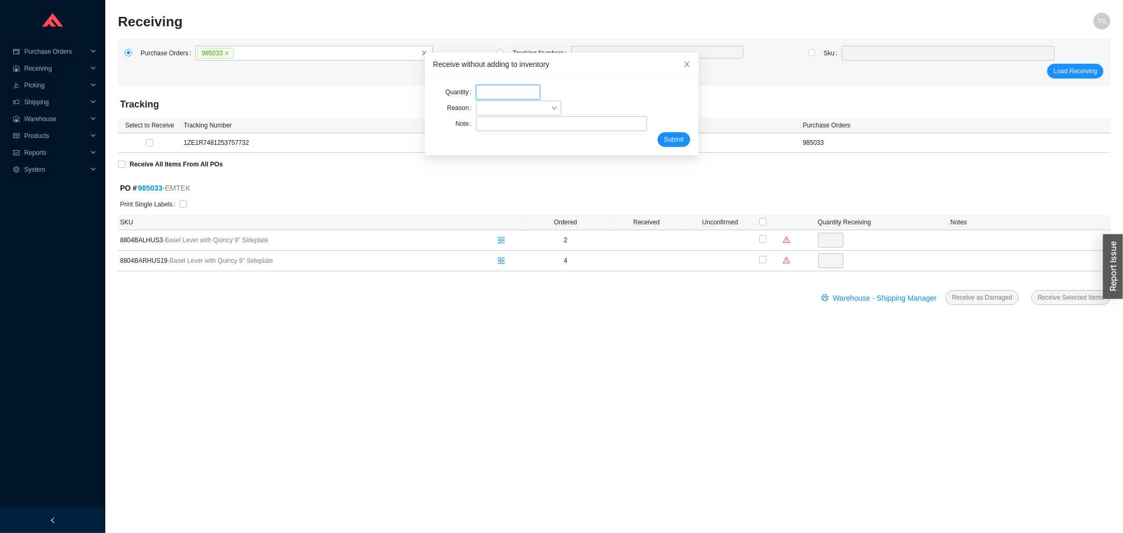
click at [496, 95] on input "tel" at bounding box center [508, 92] width 64 height 15
type input "4"
click at [487, 106] on span at bounding box center [518, 108] width 77 height 14
click at [504, 153] on div "Wrong item received" at bounding box center [511, 156] width 74 height 9
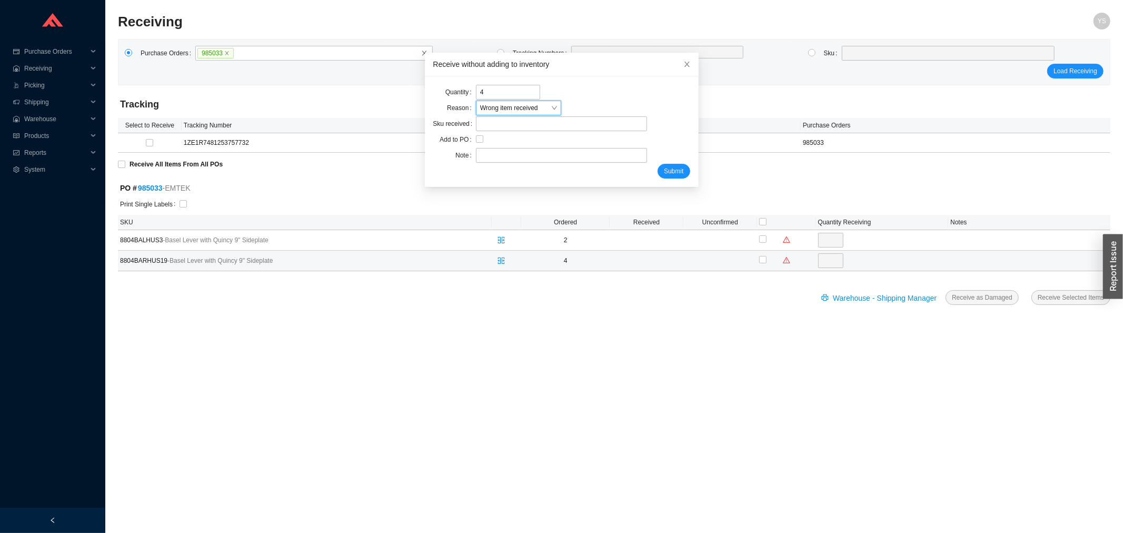
click at [145, 256] on span "8804BARHUS19 - Basel Lever with Quincy 9" Sideplate" at bounding box center [251, 260] width 263 height 11
copy span "8804BARHUS19"
click at [483, 122] on input "search" at bounding box center [561, 124] width 163 height 14
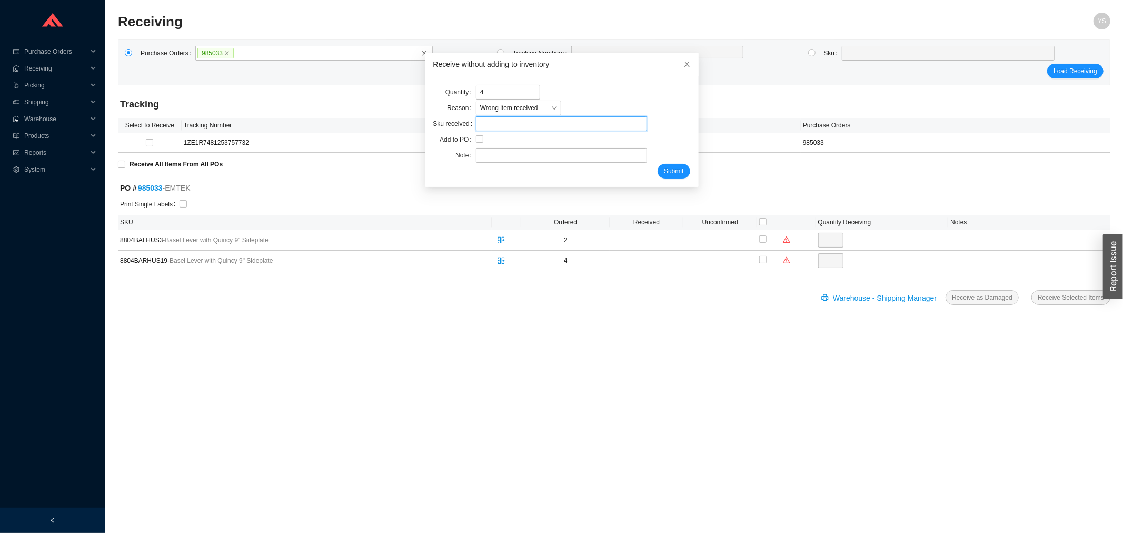
paste input "8804BARHUS19"
click at [496, 125] on input "8804BARHUS19" at bounding box center [561, 124] width 163 height 14
click at [496, 142] on span "8804BALHUS19" at bounding box center [512, 142] width 46 height 7
type input "EMT 8804BALHUS19"
click at [483, 154] on input "text" at bounding box center [561, 155] width 171 height 15
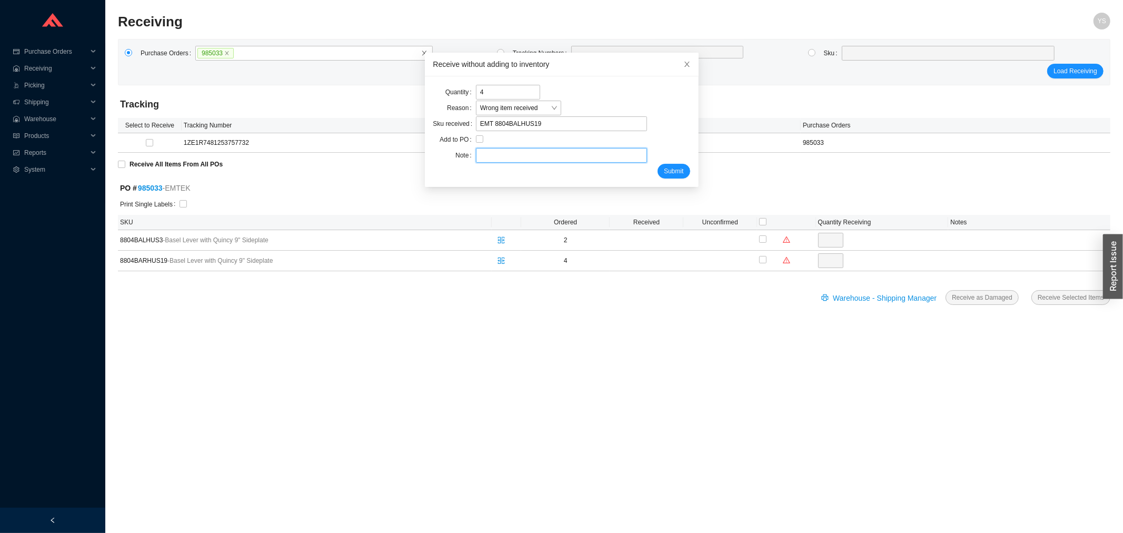
type input "adina"
click at [664, 173] on span "Submit" at bounding box center [673, 171] width 19 height 11
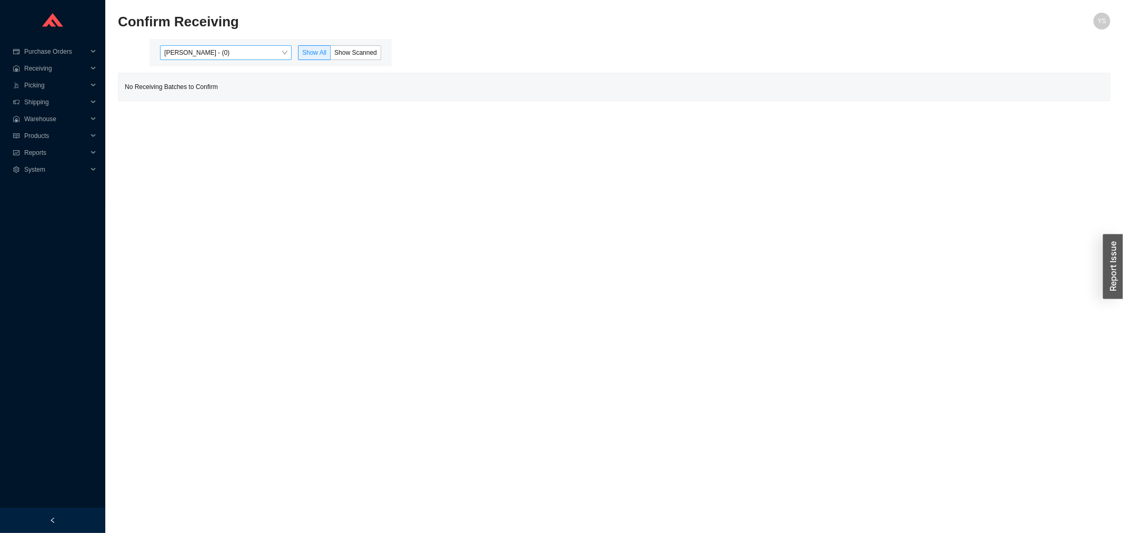
click at [204, 51] on span "Yossi Siff - (0)" at bounding box center [225, 53] width 123 height 14
click at [204, 91] on div "Angel Negron - (2)" at bounding box center [226, 86] width 123 height 9
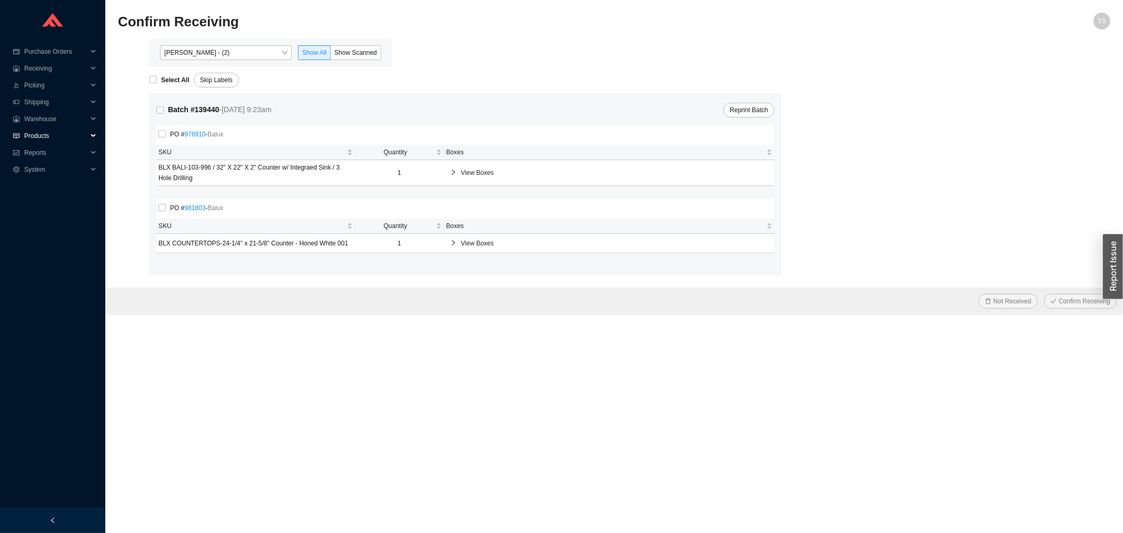
click at [23, 143] on div "Products" at bounding box center [52, 135] width 105 height 17
click at [41, 177] on ul "Purchase Orders .warehouse_svg__a{fill:none;stroke:currentColor;stroke-linecap:…" at bounding box center [52, 131] width 105 height 177
click at [39, 171] on span "Reports" at bounding box center [55, 169] width 63 height 17
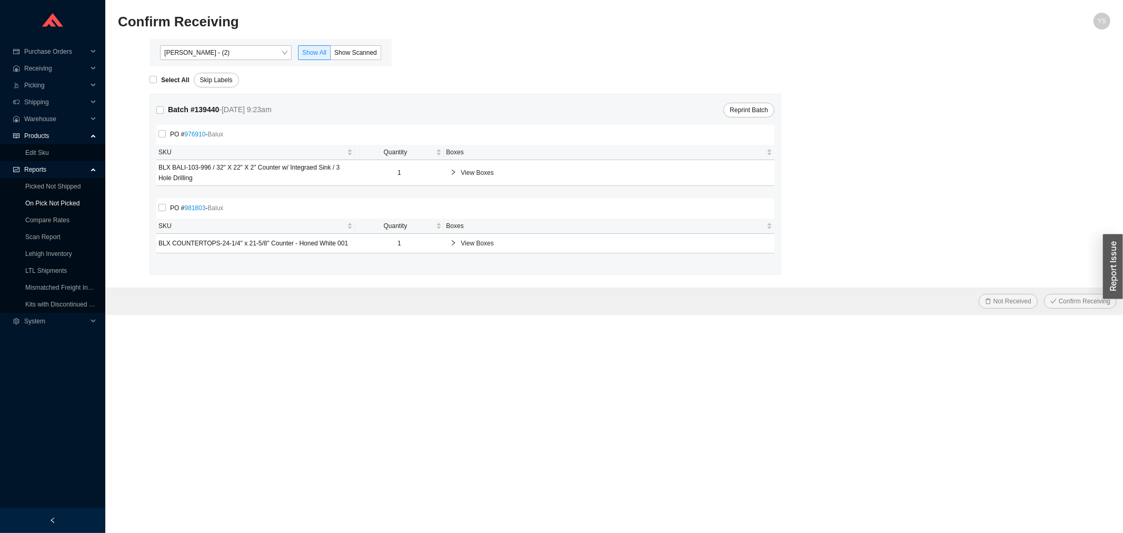
click at [43, 200] on link "On Pick Not Picked" at bounding box center [52, 203] width 54 height 7
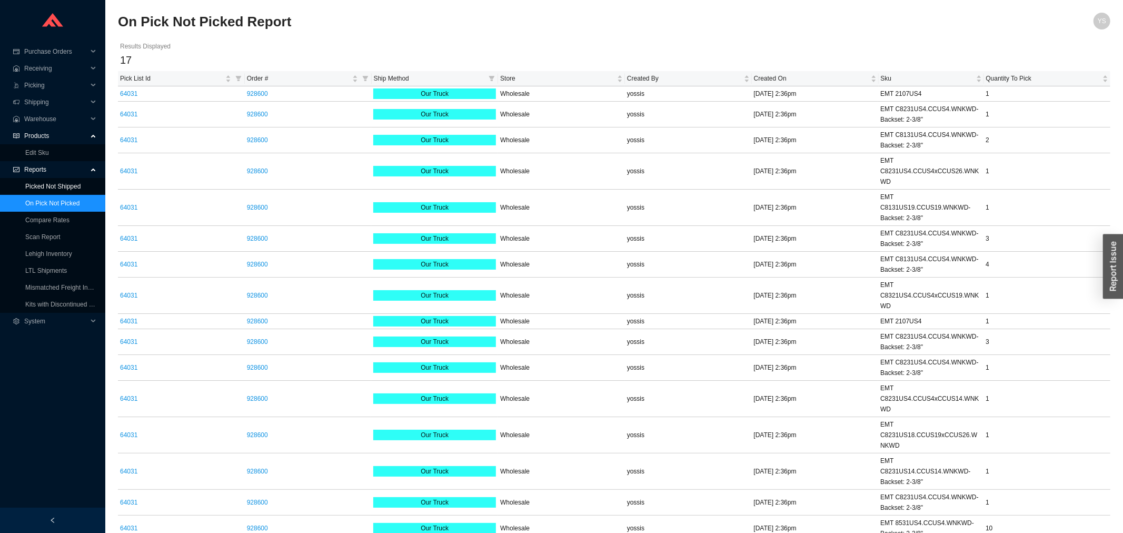
click at [64, 190] on link "Picked Not Shipped" at bounding box center [52, 186] width 55 height 7
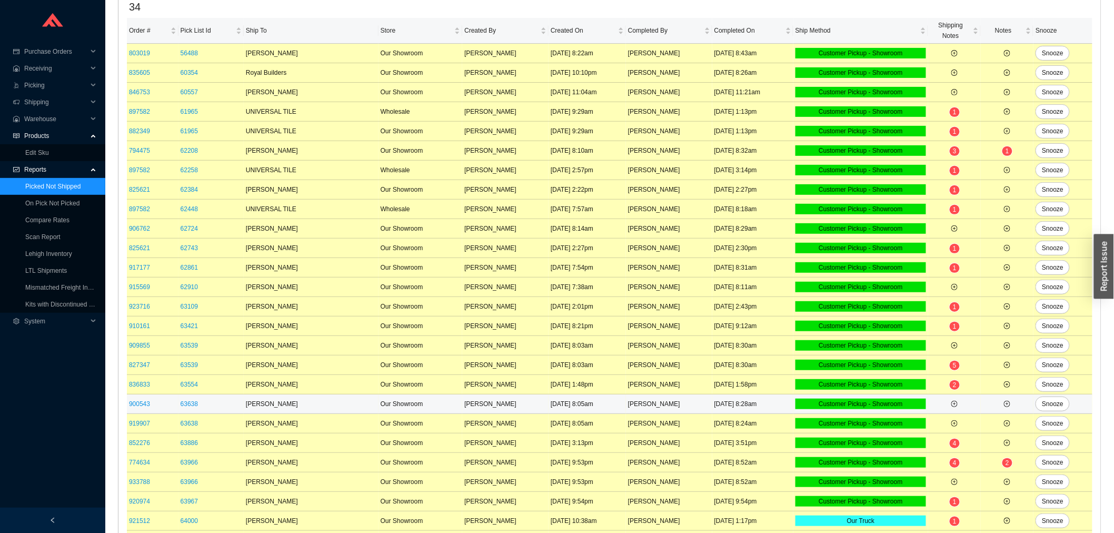
scroll to position [294, 0]
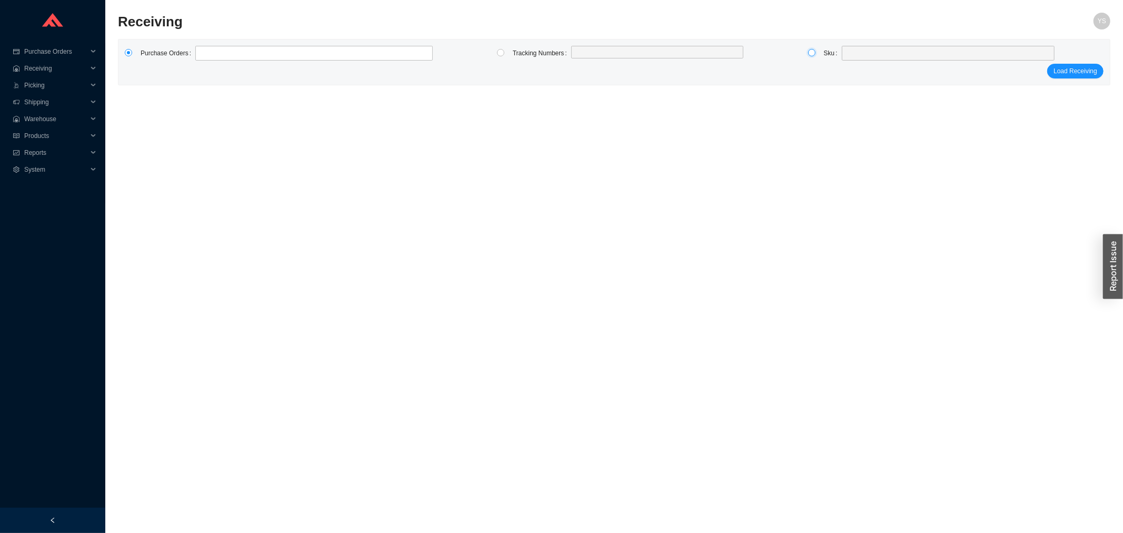
click at [813, 49] on input "radio" at bounding box center [811, 52] width 7 height 7
radio input "true"
click at [851, 53] on span at bounding box center [948, 53] width 204 height 14
type input "ms1227"
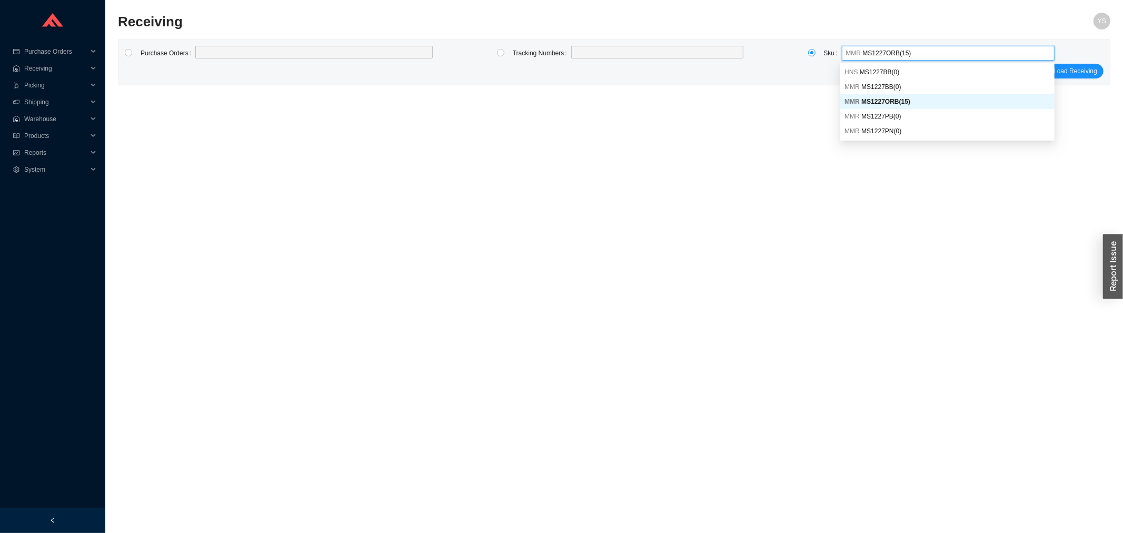
click at [922, 99] on div "MMR MS1227ORB ( 15 )" at bounding box center [948, 101] width 206 height 9
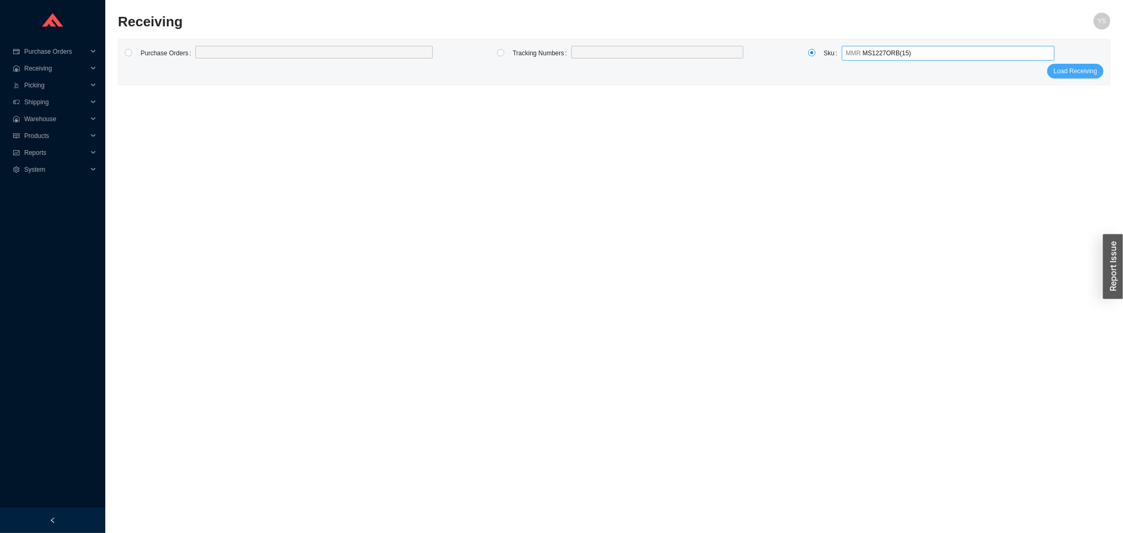
click at [1075, 68] on span "Load Receiving" at bounding box center [1076, 71] width 44 height 11
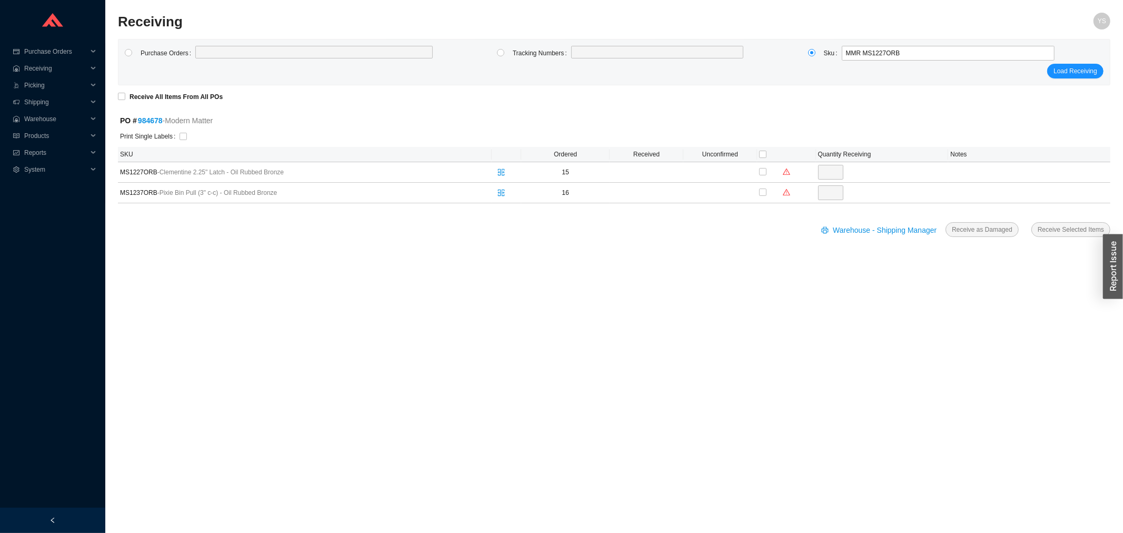
click at [764, 148] on th at bounding box center [786, 154] width 59 height 15
click at [764, 153] on input "checkbox" at bounding box center [762, 154] width 7 height 7
checkbox input "true"
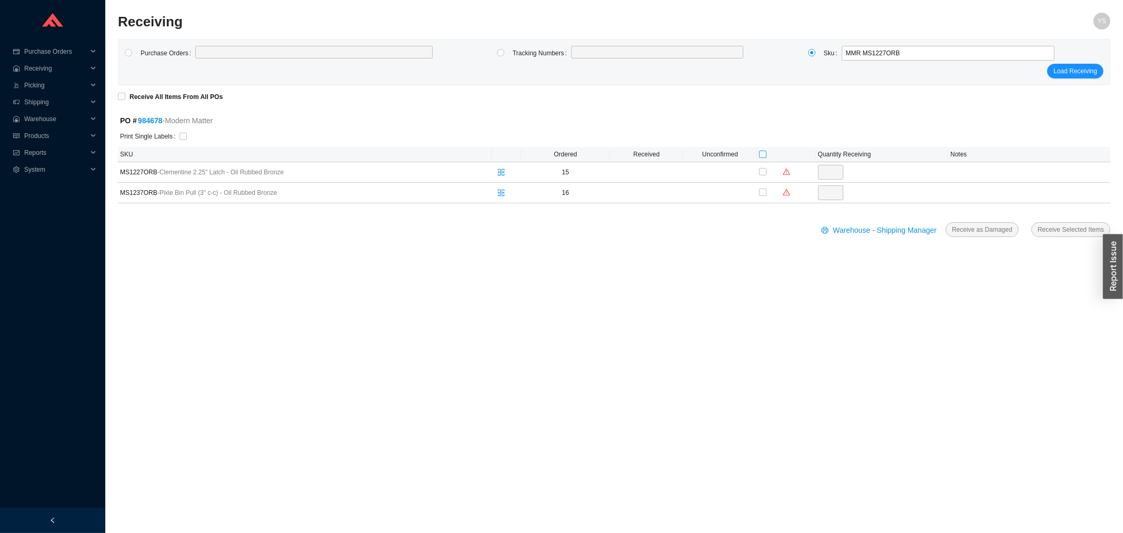
type input "15"
checkbox input "true"
type input "16"
click at [180, 134] on input "checkbox" at bounding box center [183, 136] width 7 height 7
checkbox input "true"
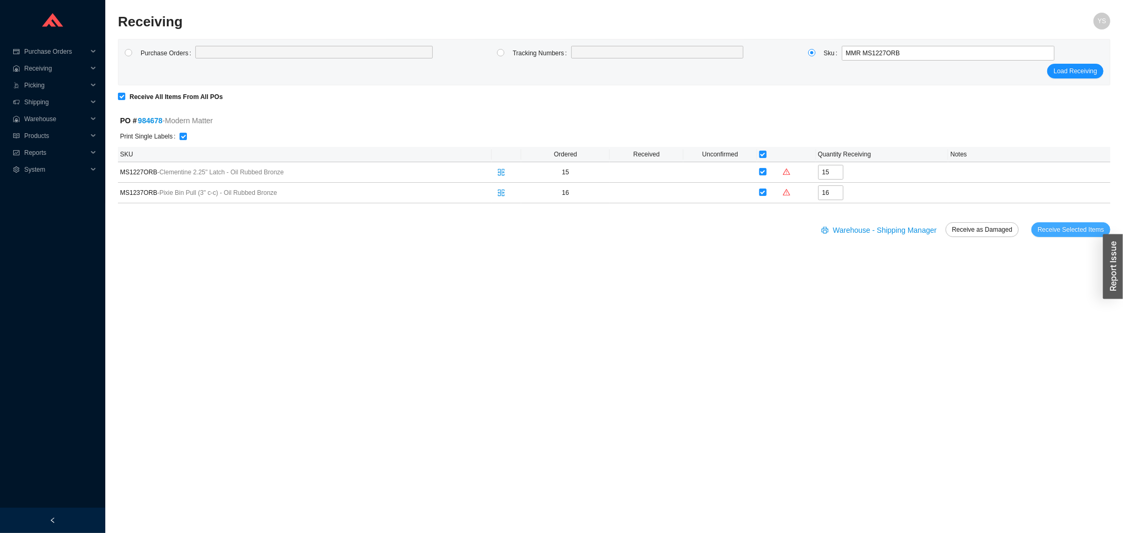
click at [1067, 227] on span "Receive Selected Items" at bounding box center [1071, 229] width 66 height 11
radio input "true"
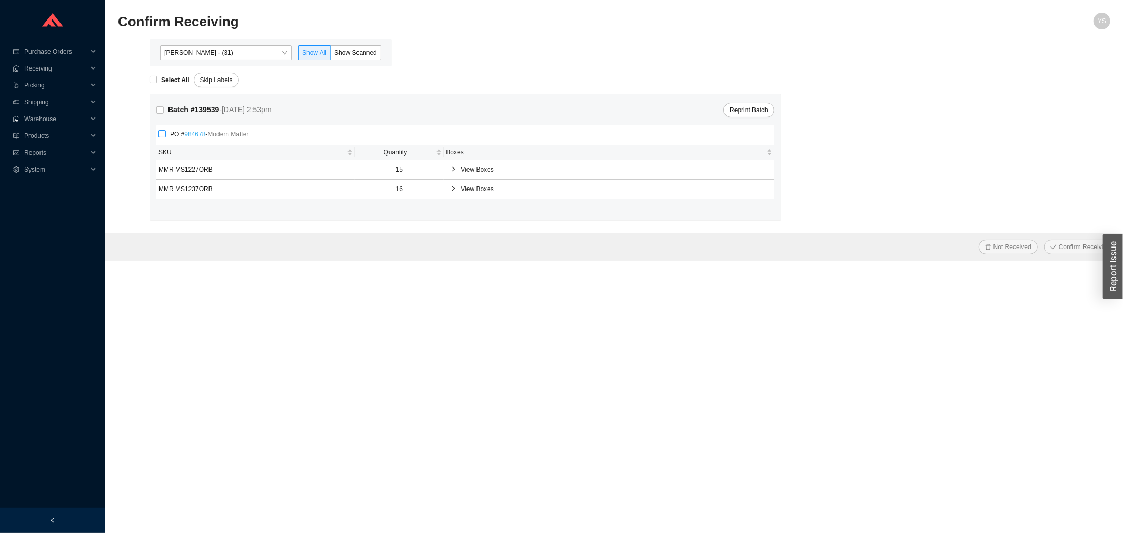
click at [195, 137] on link "984678" at bounding box center [194, 134] width 21 height 7
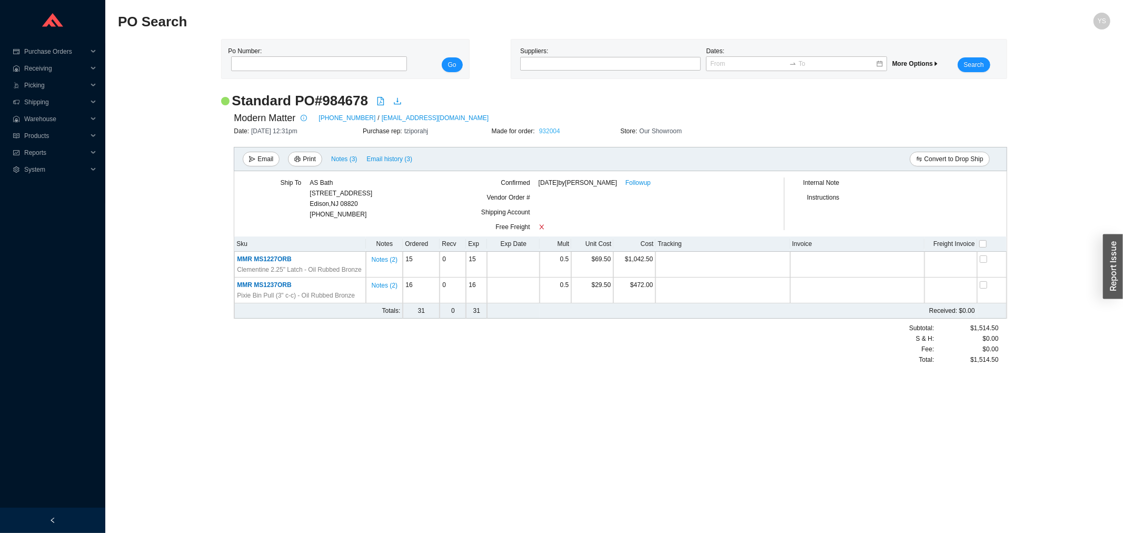
click at [548, 130] on link "932004" at bounding box center [549, 130] width 21 height 7
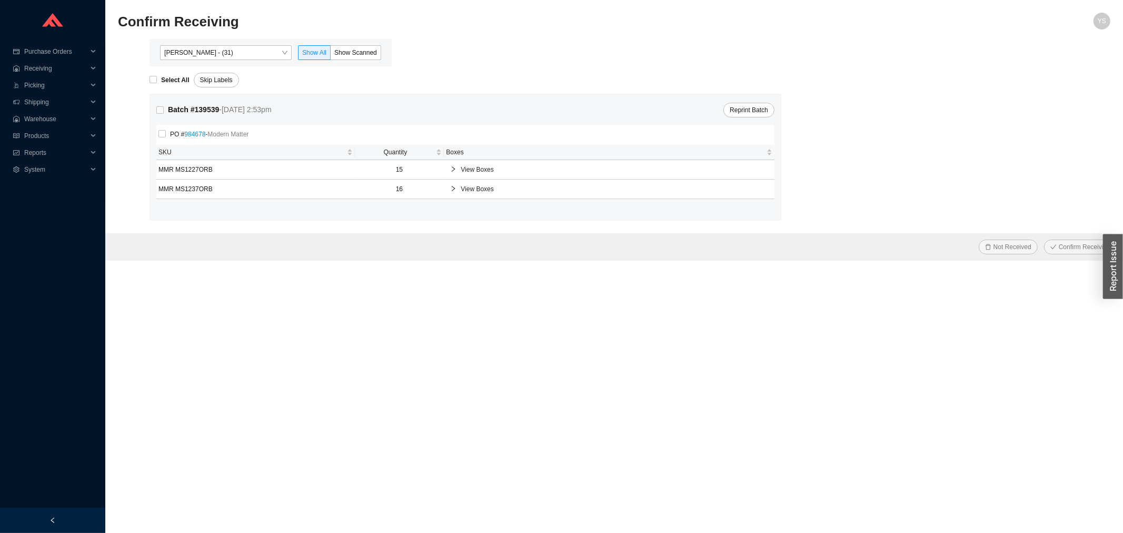
click at [160, 125] on div "PO # 984678 - Modern Matter" at bounding box center [465, 135] width 618 height 20
click at [161, 137] on input "PO # 984678 - Modern Matter" at bounding box center [162, 133] width 7 height 7
checkbox input "true"
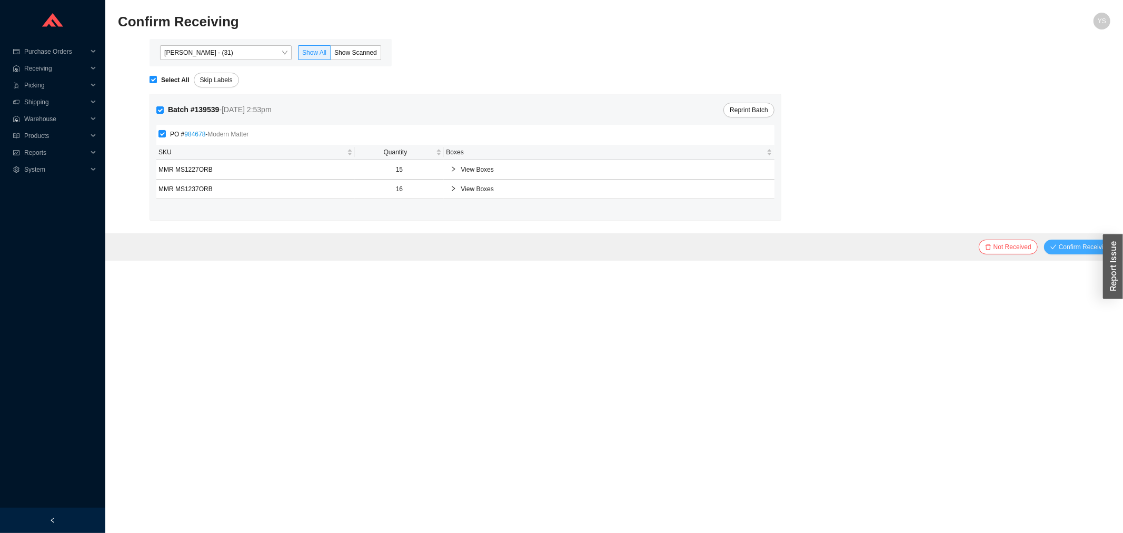
click at [1073, 250] on span "Confirm Receiving" at bounding box center [1085, 247] width 52 height 11
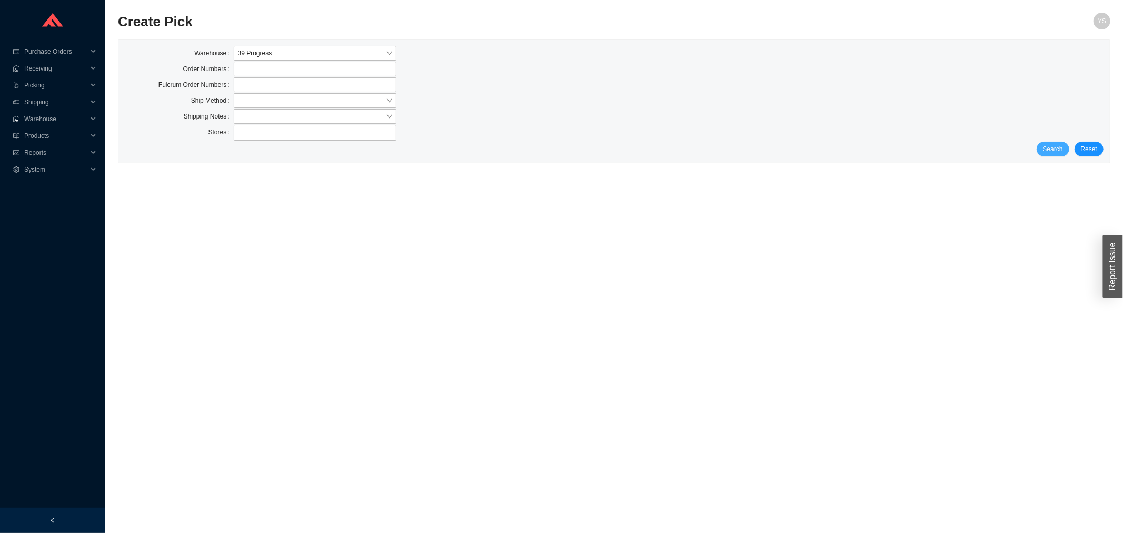
click at [1054, 151] on span "Search" at bounding box center [1053, 149] width 20 height 11
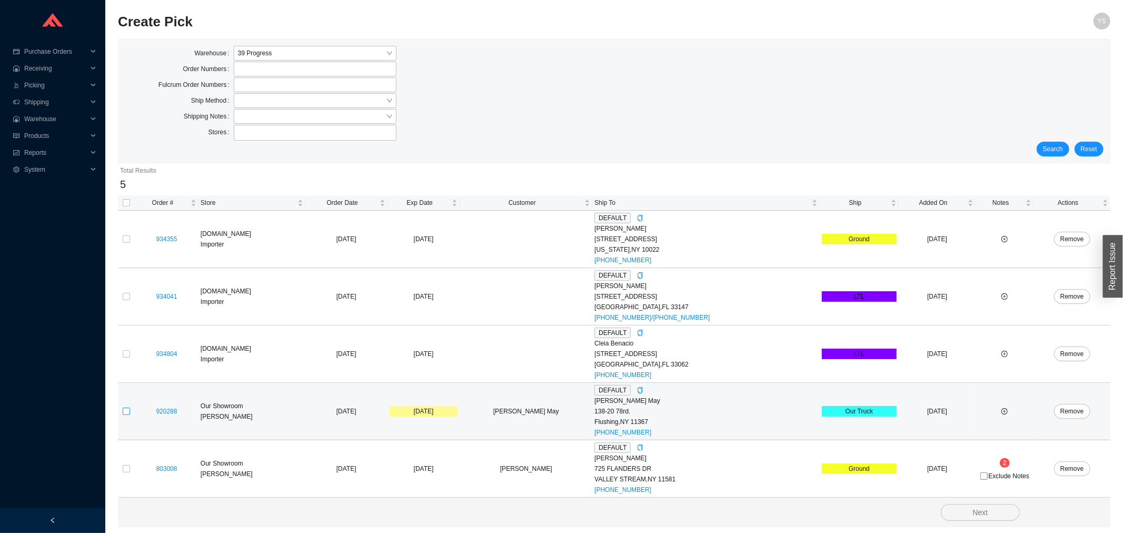
click at [127, 413] on input "checkbox" at bounding box center [126, 411] width 7 height 7
checkbox input "true"
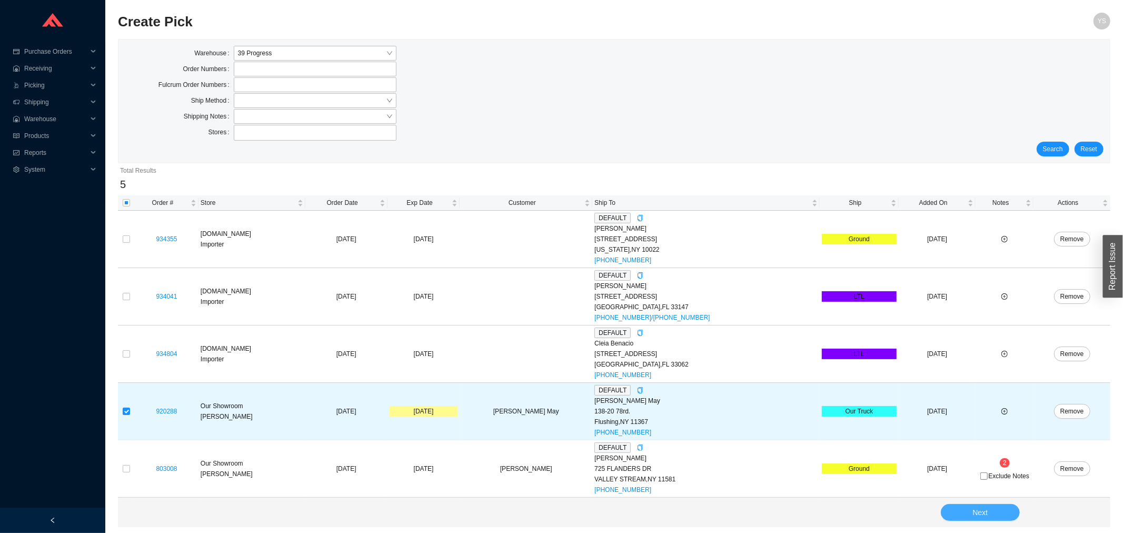
click at [991, 517] on button "Next" at bounding box center [980, 512] width 79 height 17
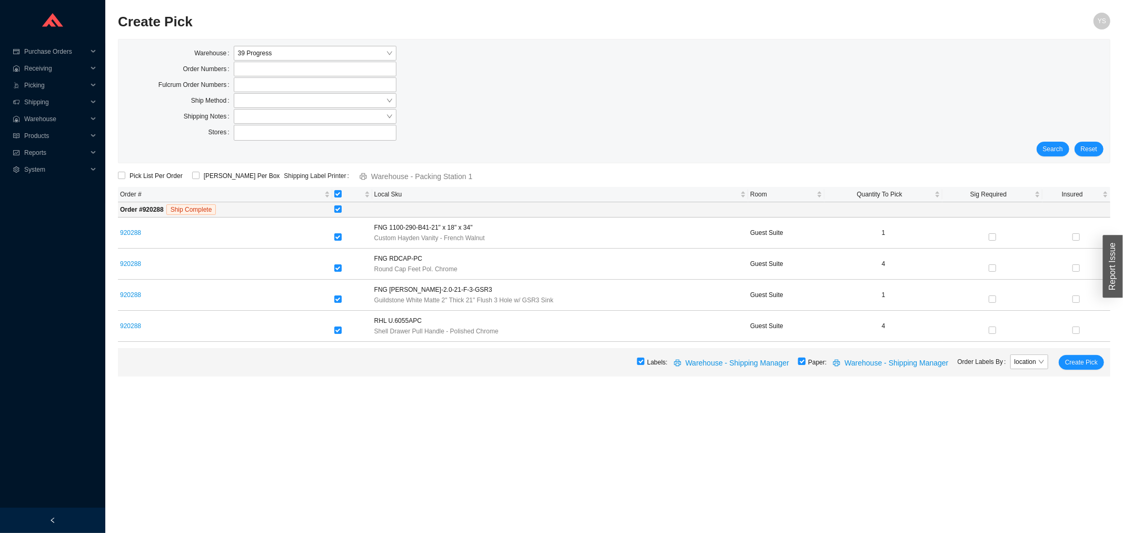
click at [806, 365] on input "checkbox" at bounding box center [801, 361] width 7 height 7
checkbox input "false"
click at [1071, 361] on span "Create Pick" at bounding box center [1081, 362] width 33 height 11
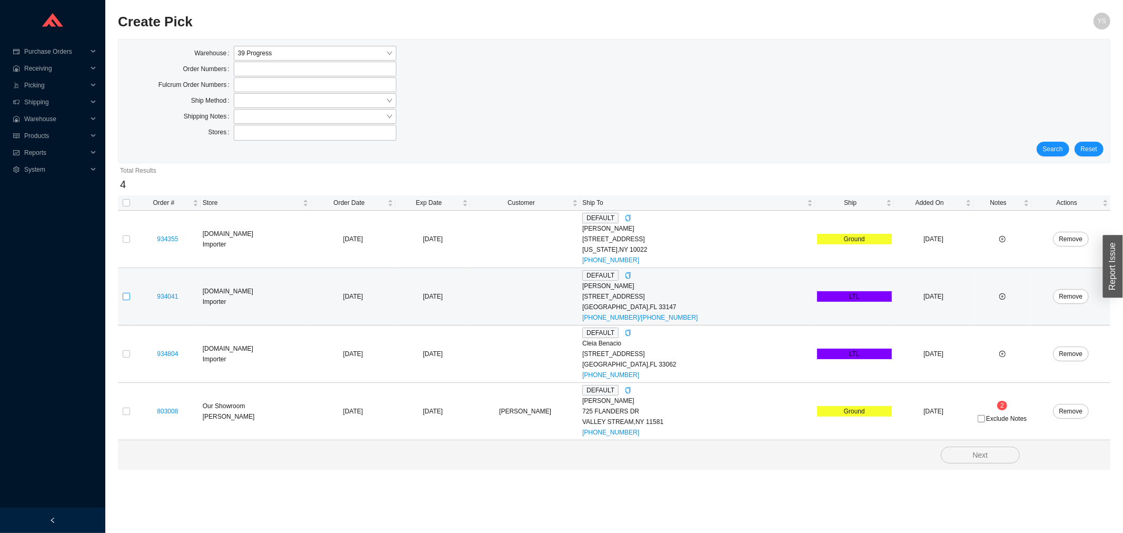
click at [125, 297] on input "checkbox" at bounding box center [126, 296] width 7 height 7
checkbox input "true"
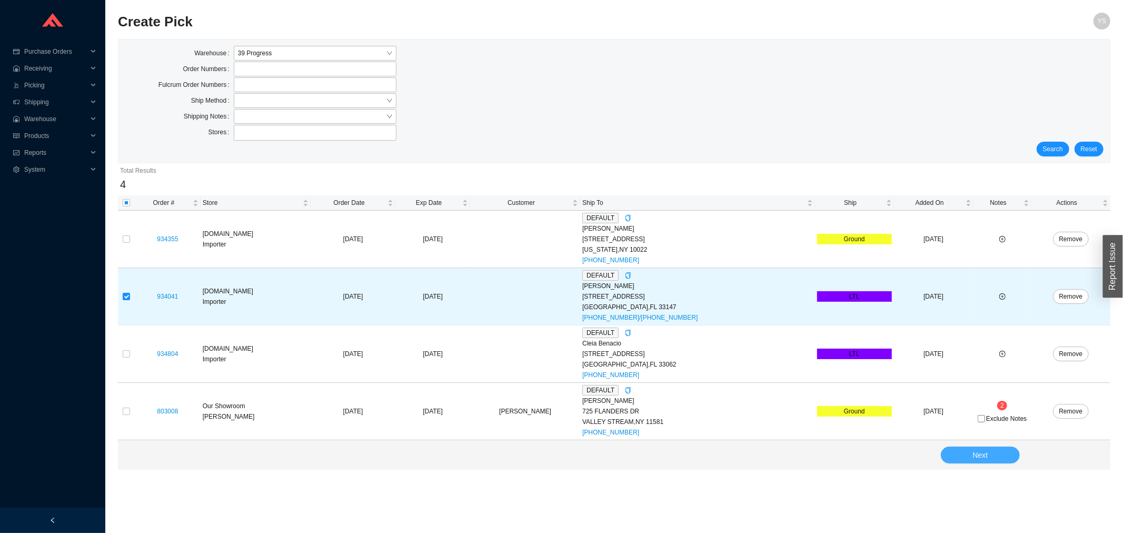
click at [972, 454] on button "Next" at bounding box center [980, 455] width 79 height 17
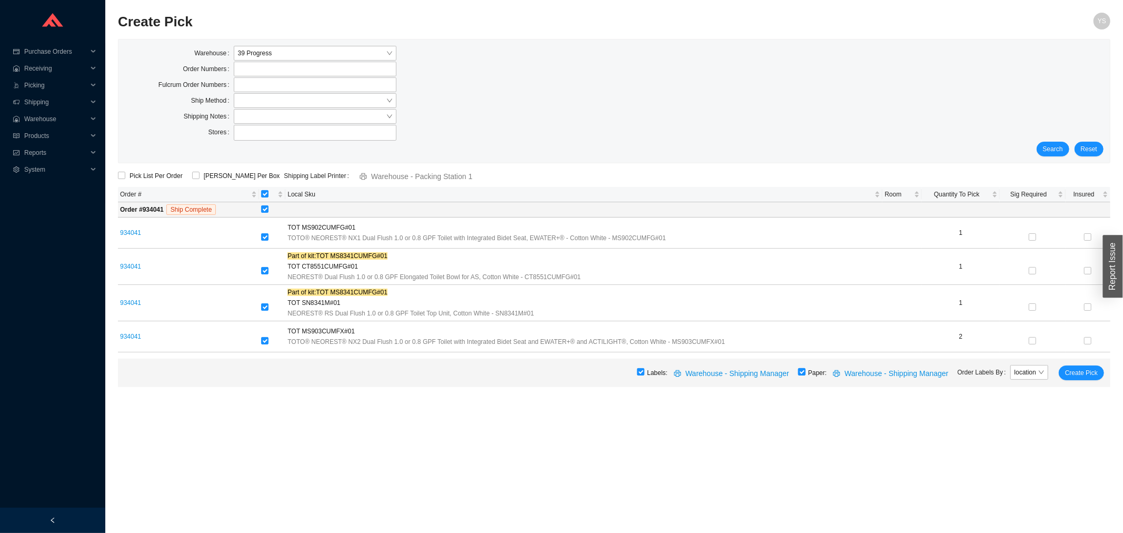
click at [806, 372] on input "checkbox" at bounding box center [801, 371] width 7 height 7
checkbox input "false"
click at [1084, 378] on span "Create Pick" at bounding box center [1081, 373] width 33 height 11
